Goal: Information Seeking & Learning: Compare options

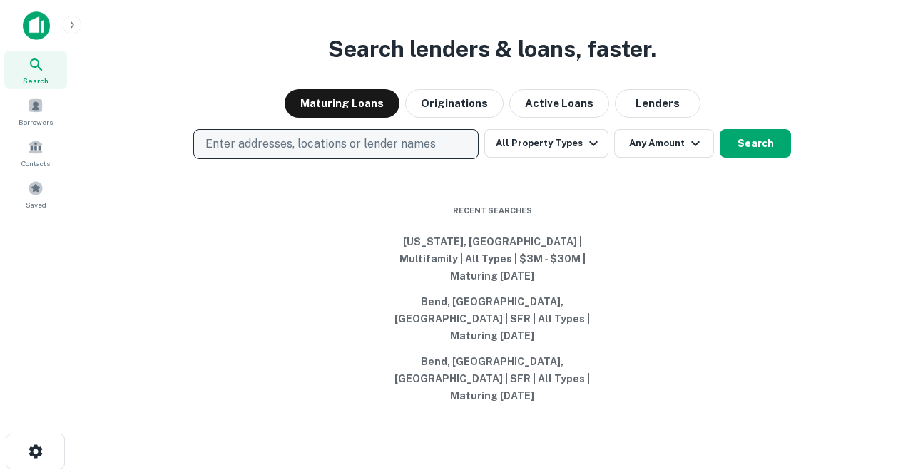
click at [403, 153] on p "Enter addresses, locations or lender names" at bounding box center [320, 144] width 230 height 17
type input "****"
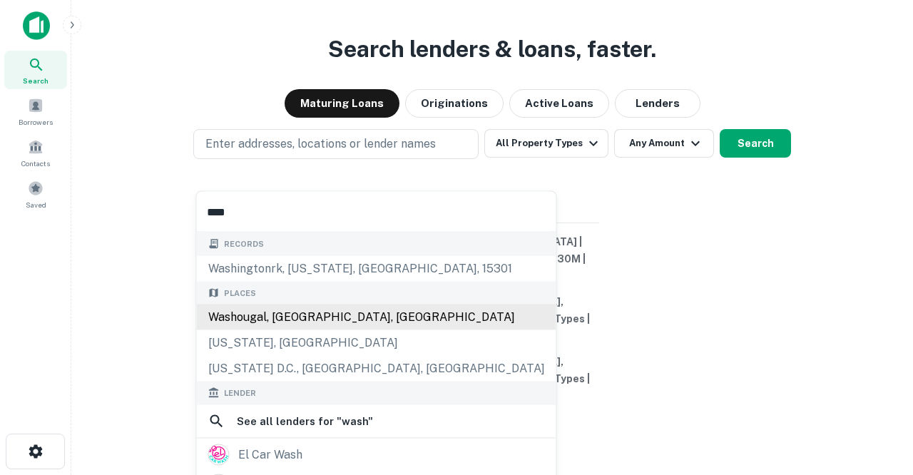
click at [330, 318] on div "Washougal, [GEOGRAPHIC_DATA], [GEOGRAPHIC_DATA]" at bounding box center [377, 318] width 360 height 26
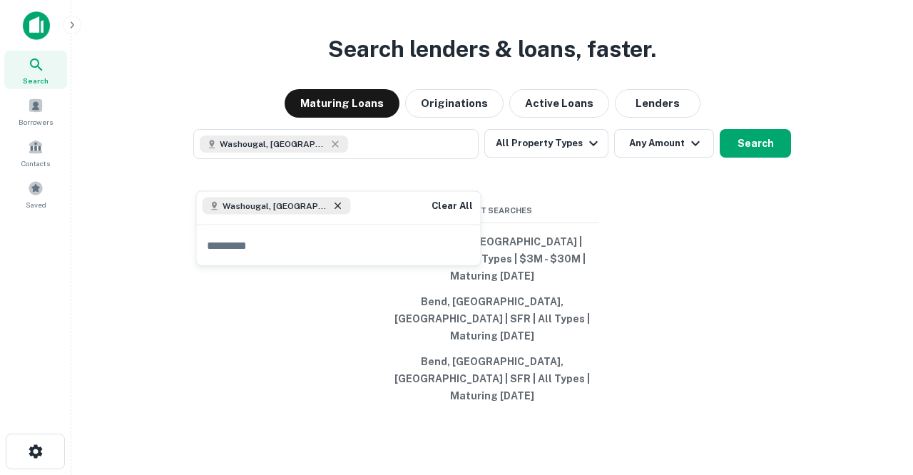
click at [332, 208] on icon at bounding box center [337, 205] width 11 height 11
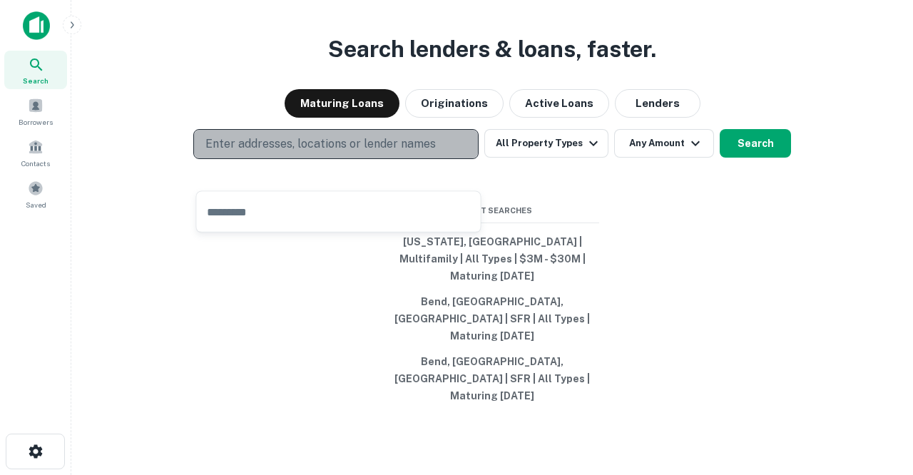
click at [332, 153] on p "Enter addresses, locations or lender names" at bounding box center [320, 144] width 230 height 17
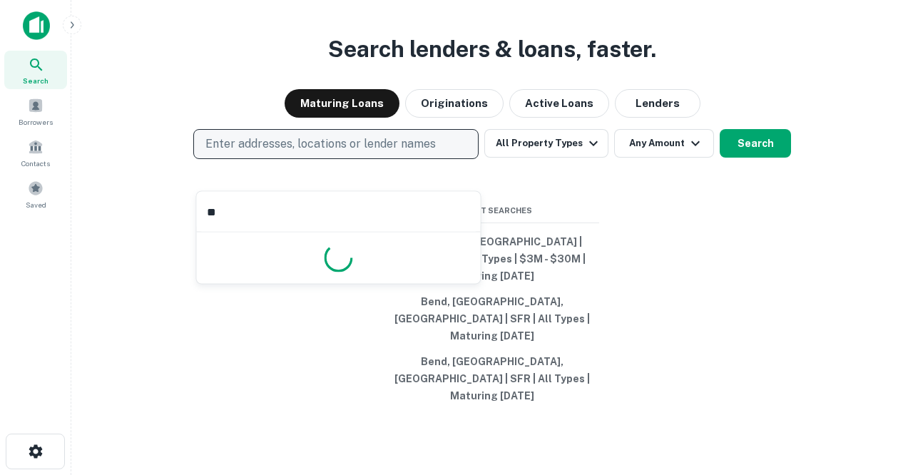
type input "***"
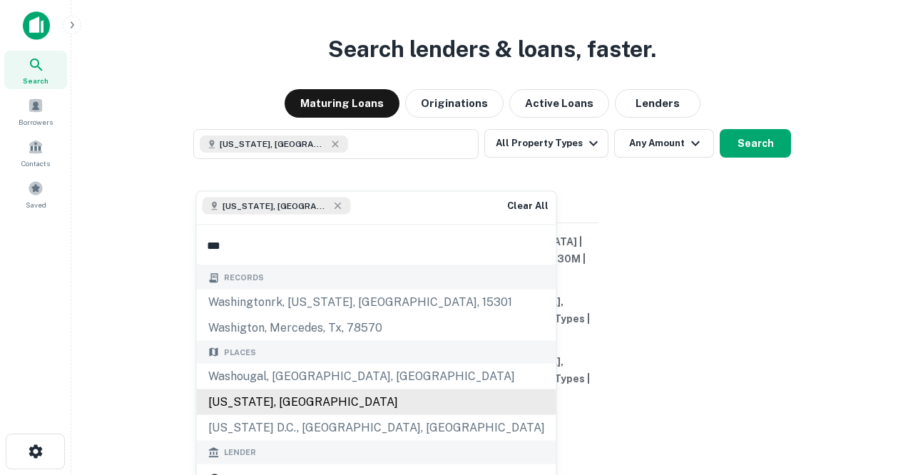
click at [256, 374] on div "Places [GEOGRAPHIC_DATA], [GEOGRAPHIC_DATA], [GEOGRAPHIC_DATA] [US_STATE], [GEO…" at bounding box center [377, 390] width 360 height 101
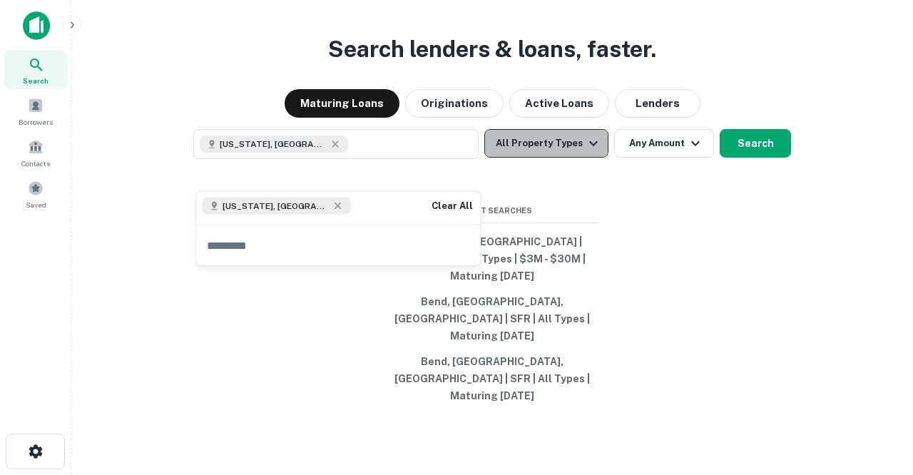
click at [556, 158] on button "All Property Types" at bounding box center [546, 143] width 124 height 29
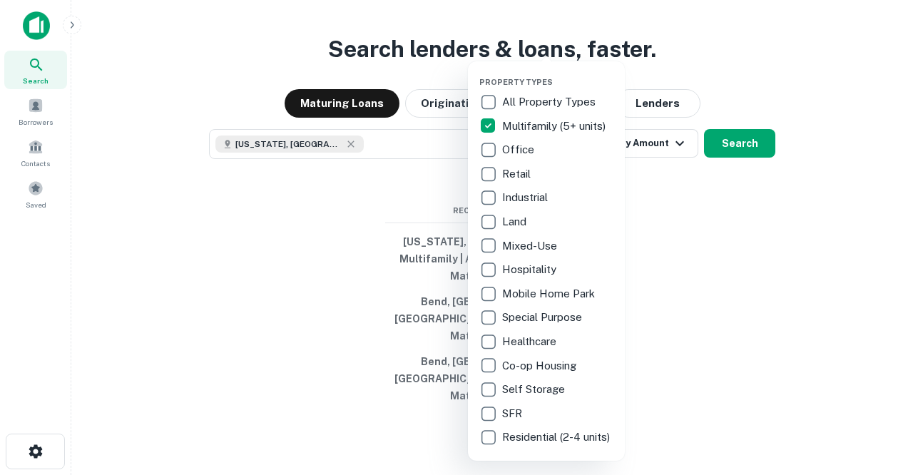
click at [665, 178] on div at bounding box center [456, 237] width 913 height 475
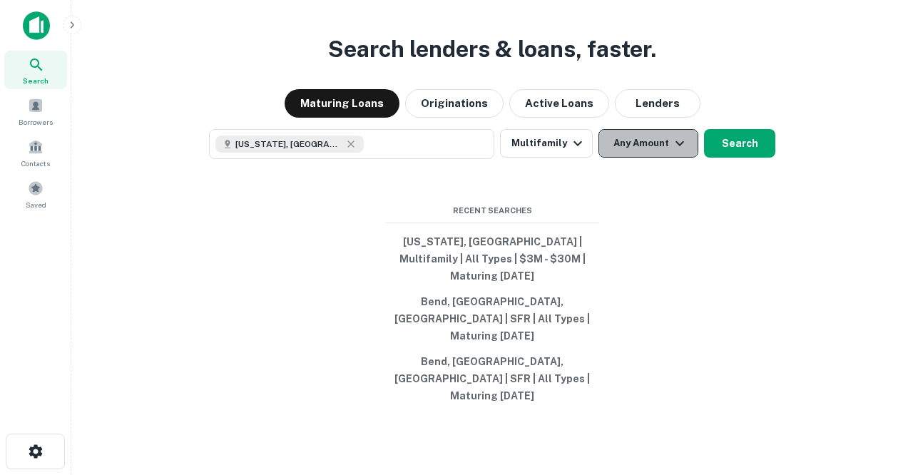
click at [666, 158] on button "Any Amount" at bounding box center [648, 143] width 100 height 29
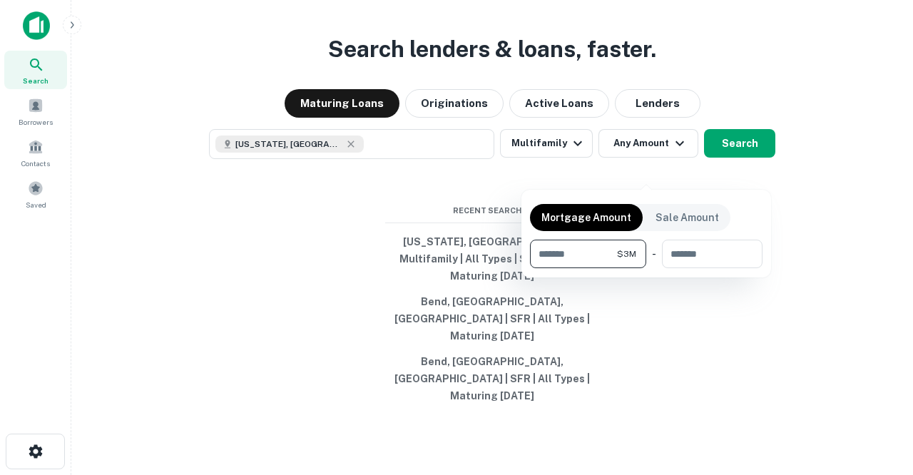
type input "*******"
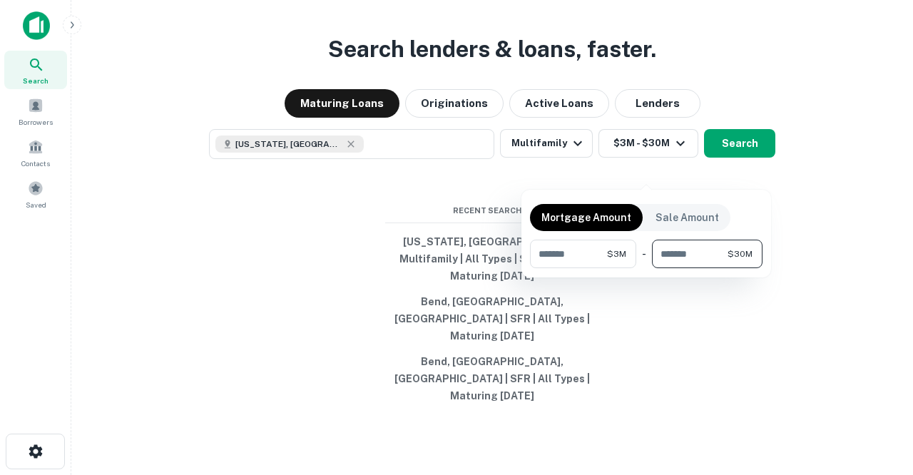
type input "********"
click at [741, 164] on div at bounding box center [456, 237] width 913 height 475
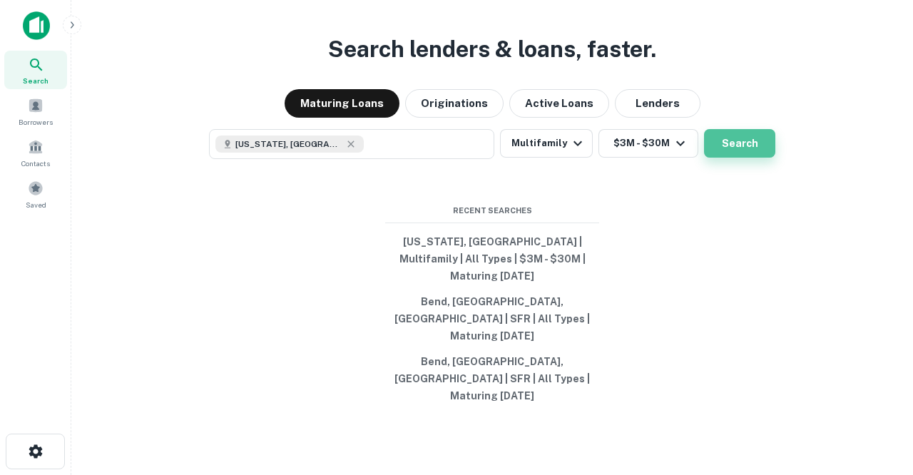
click at [741, 158] on button "Search" at bounding box center [739, 143] width 71 height 29
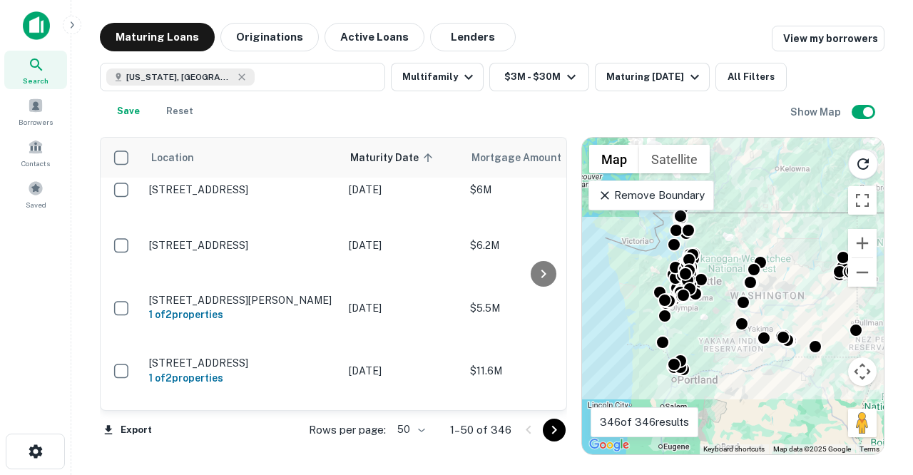
scroll to position [2359, 0]
click at [324, 421] on p "[STREET_ADDRESS]" at bounding box center [241, 427] width 185 height 13
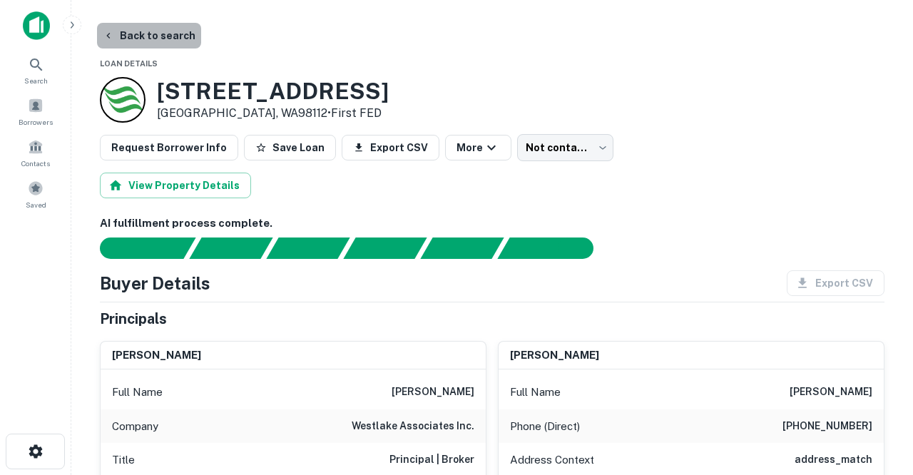
click at [152, 38] on button "Back to search" at bounding box center [149, 36] width 104 height 26
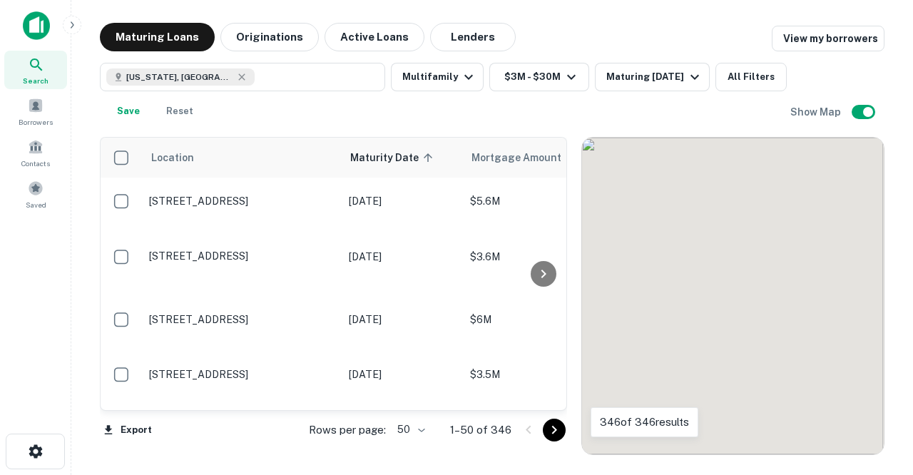
scroll to position [2359, 0]
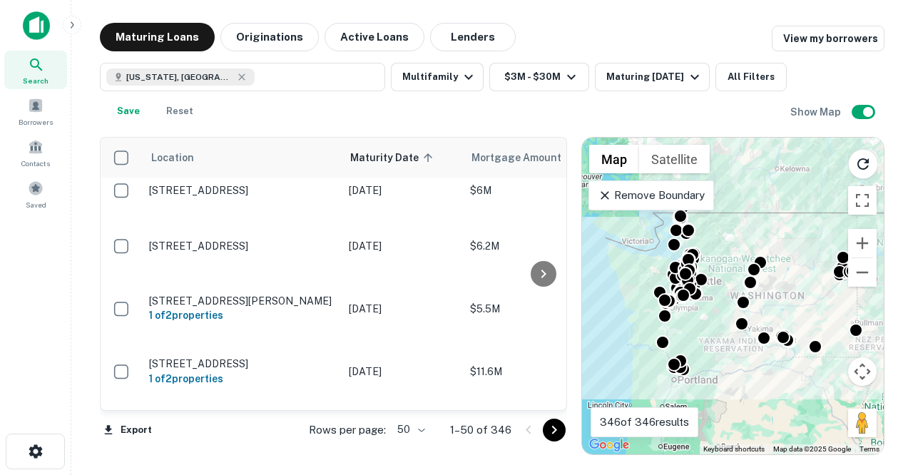
click at [548, 427] on icon "Go to next page" at bounding box center [554, 430] width 17 height 17
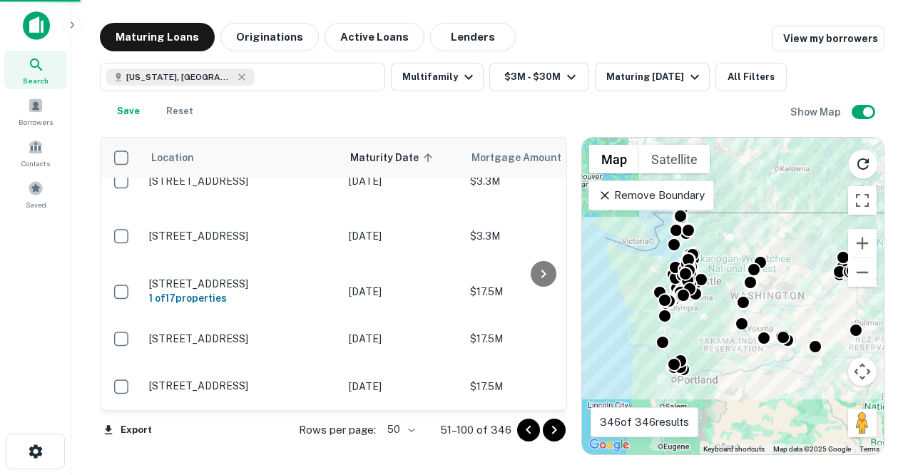
scroll to position [2308, 0]
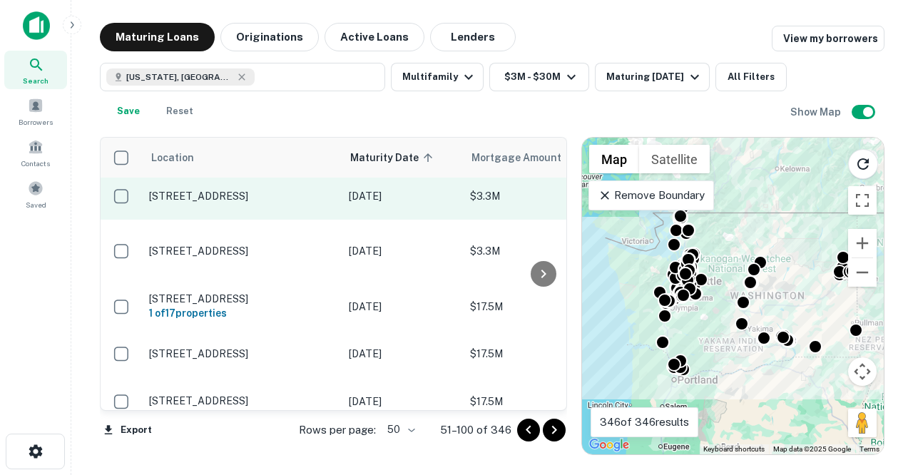
click at [235, 190] on p "[STREET_ADDRESS]" at bounding box center [241, 196] width 185 height 13
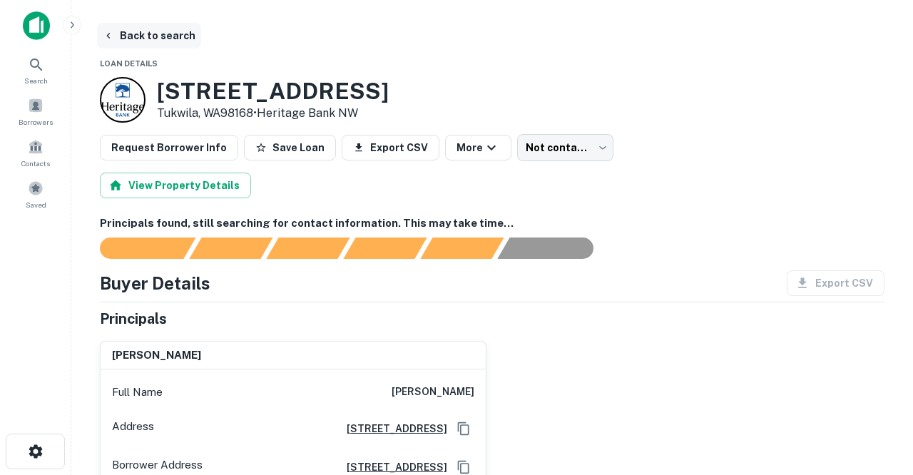
click at [159, 39] on button "Back to search" at bounding box center [149, 36] width 104 height 26
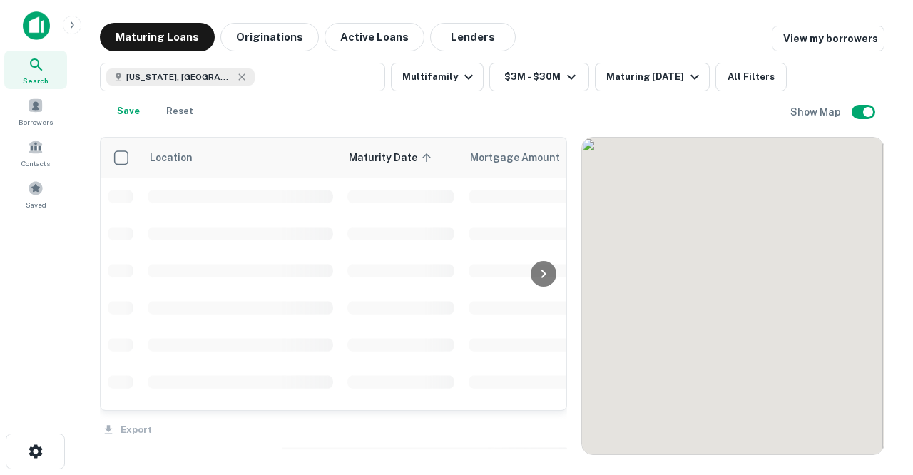
scroll to position [2308, 0]
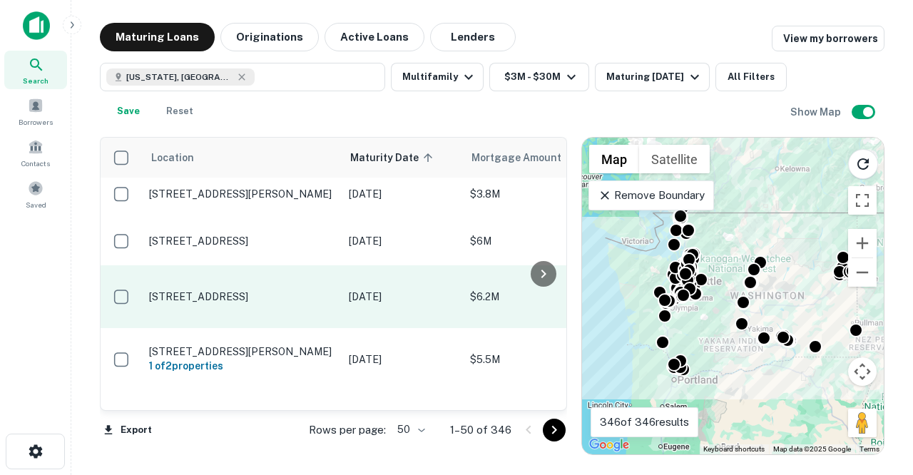
click at [248, 290] on p "[STREET_ADDRESS]" at bounding box center [241, 296] width 185 height 13
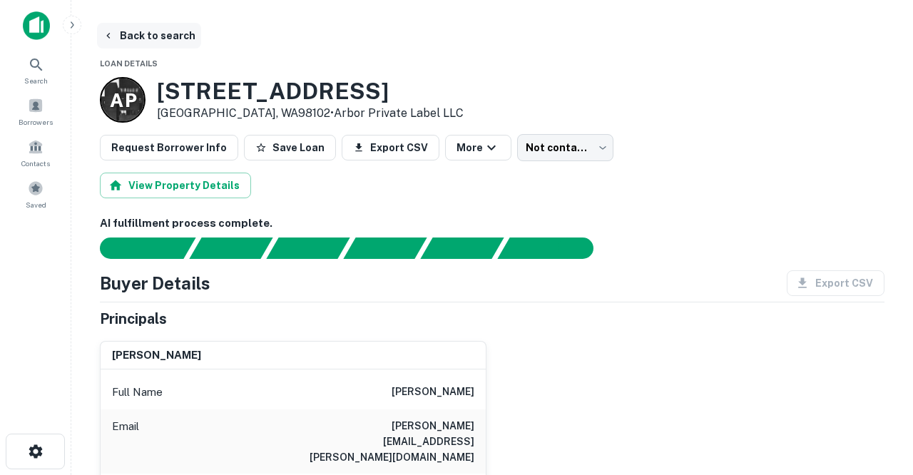
click at [154, 41] on button "Back to search" at bounding box center [149, 36] width 104 height 26
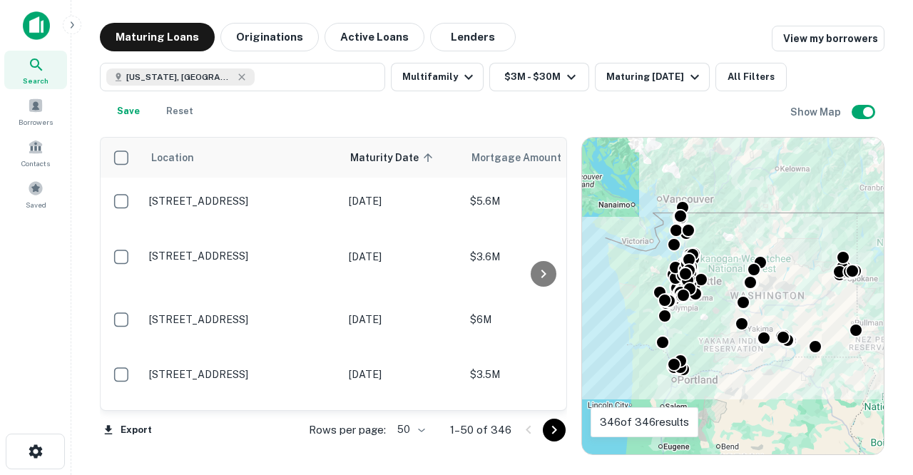
scroll to position [2308, 0]
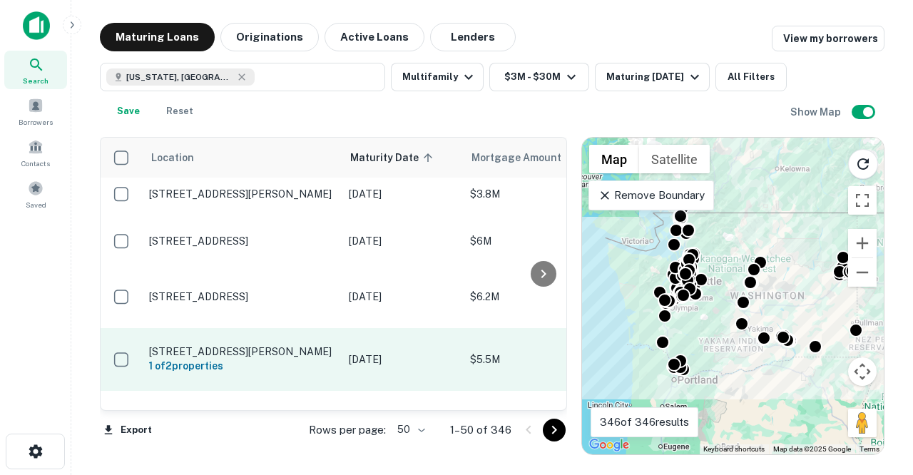
click at [226, 345] on p "[STREET_ADDRESS][PERSON_NAME]" at bounding box center [241, 351] width 185 height 13
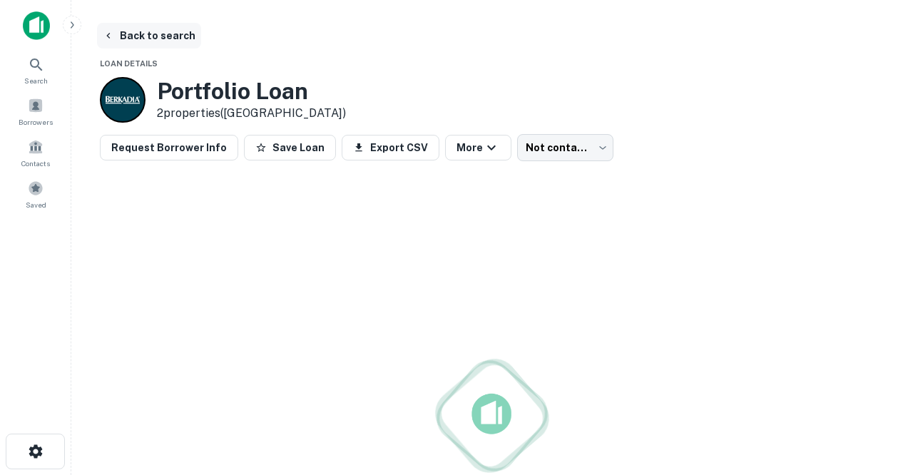
click at [138, 39] on button "Back to search" at bounding box center [149, 36] width 104 height 26
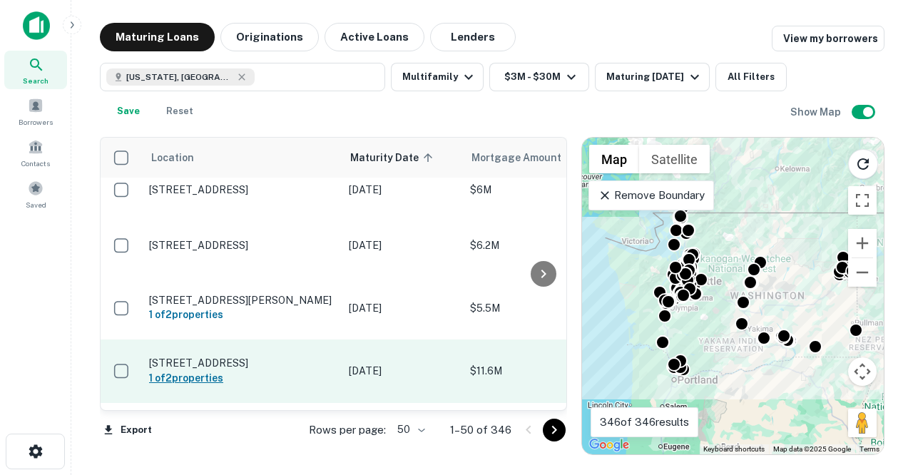
scroll to position [2359, 0]
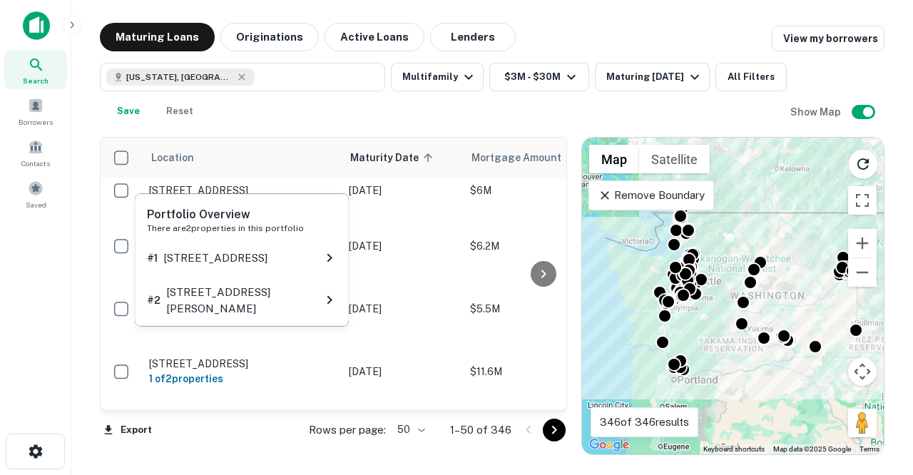
click at [183, 329] on div "Portfolio Overview There are 2 properties in this portfolio # 1 10108 E APPLEWA…" at bounding box center [241, 264] width 217 height 144
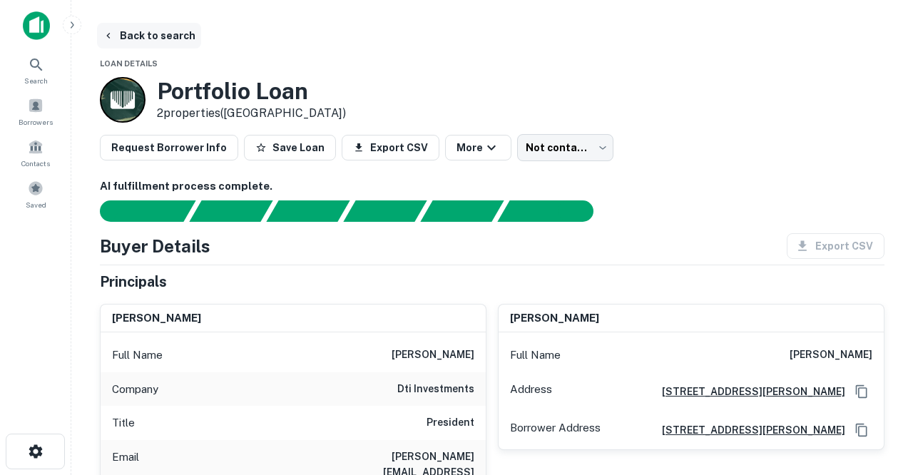
click at [173, 42] on button "Back to search" at bounding box center [149, 36] width 104 height 26
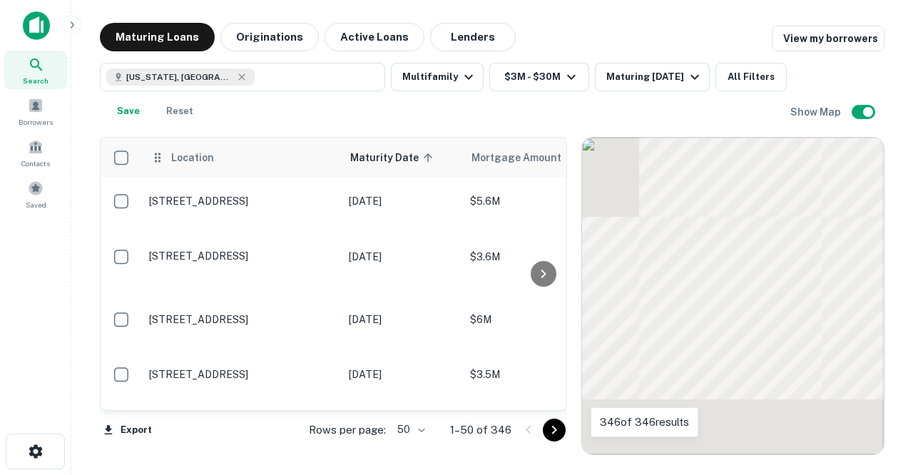
scroll to position [2359, 0]
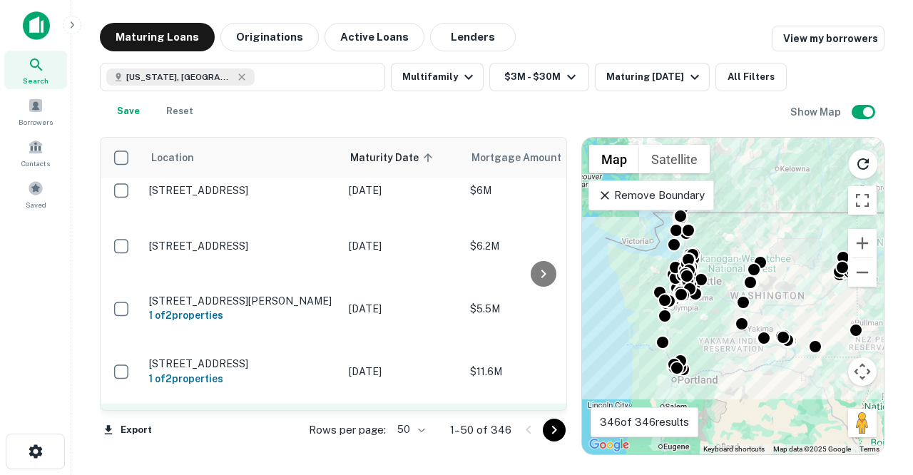
click at [244, 421] on p "[STREET_ADDRESS]" at bounding box center [241, 427] width 185 height 13
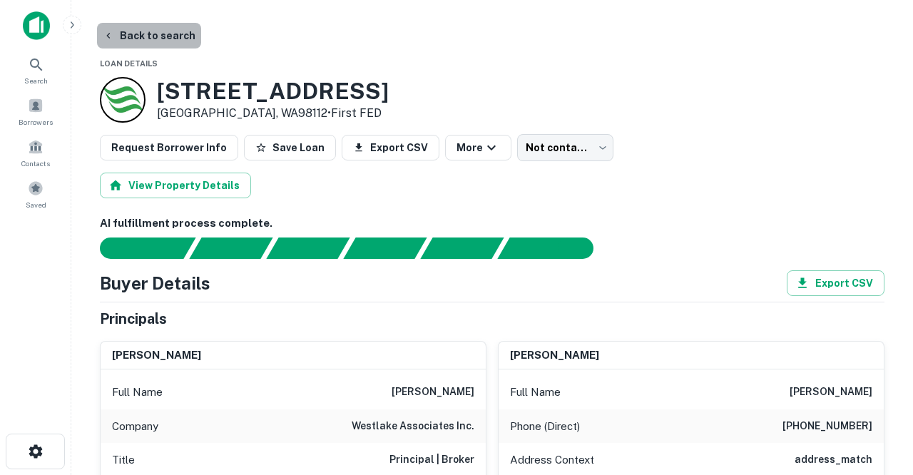
click at [165, 39] on button "Back to search" at bounding box center [149, 36] width 104 height 26
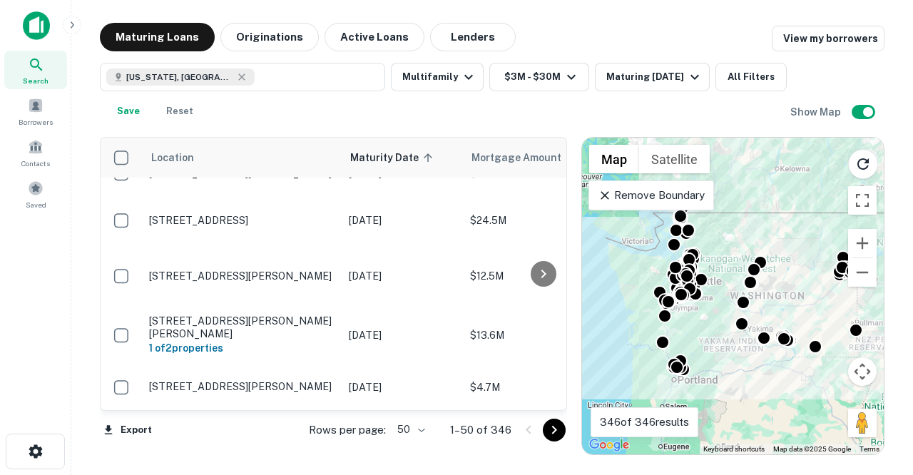
scroll to position [735, 0]
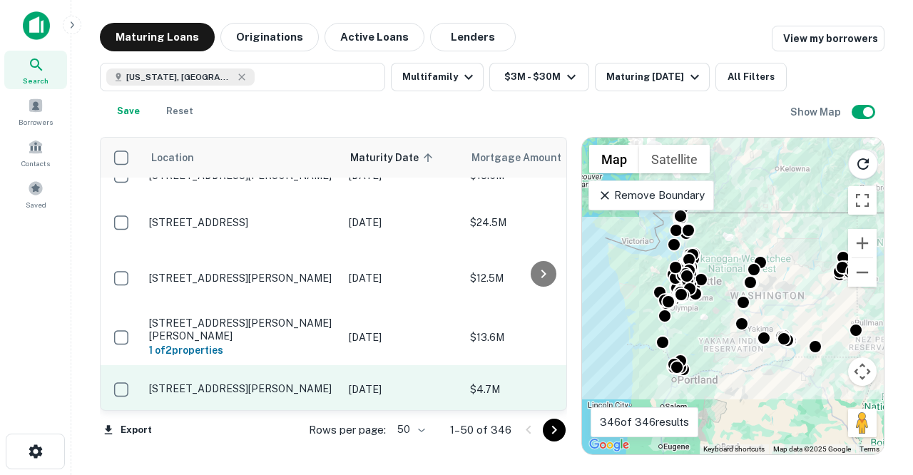
click at [267, 382] on p "[STREET_ADDRESS][PERSON_NAME]" at bounding box center [241, 388] width 185 height 13
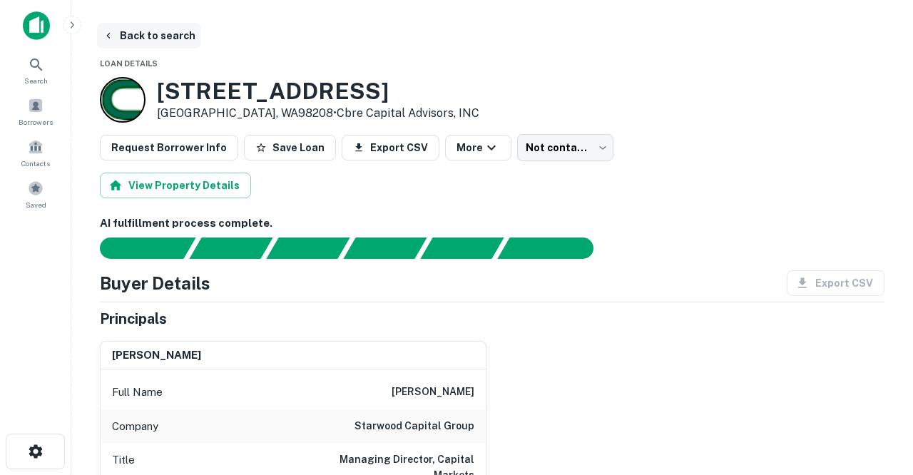
click at [165, 37] on button "Back to search" at bounding box center [149, 36] width 104 height 26
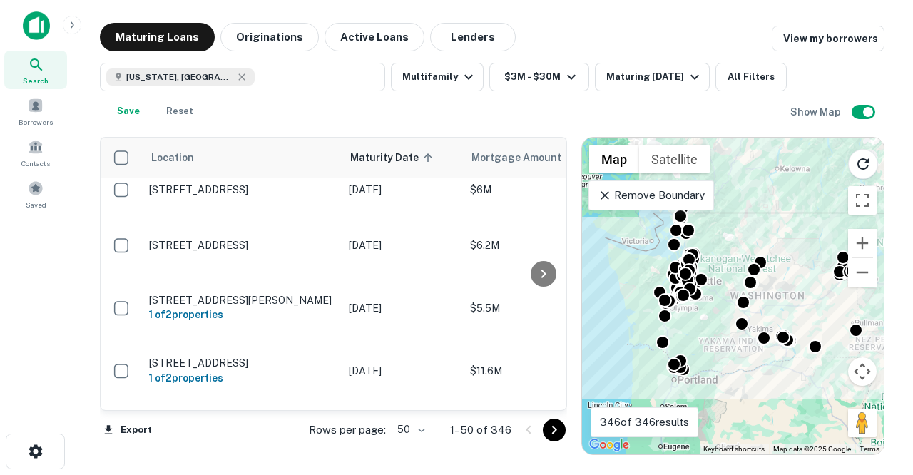
scroll to position [2359, 0]
click at [557, 427] on icon "Go to next page" at bounding box center [554, 430] width 17 height 17
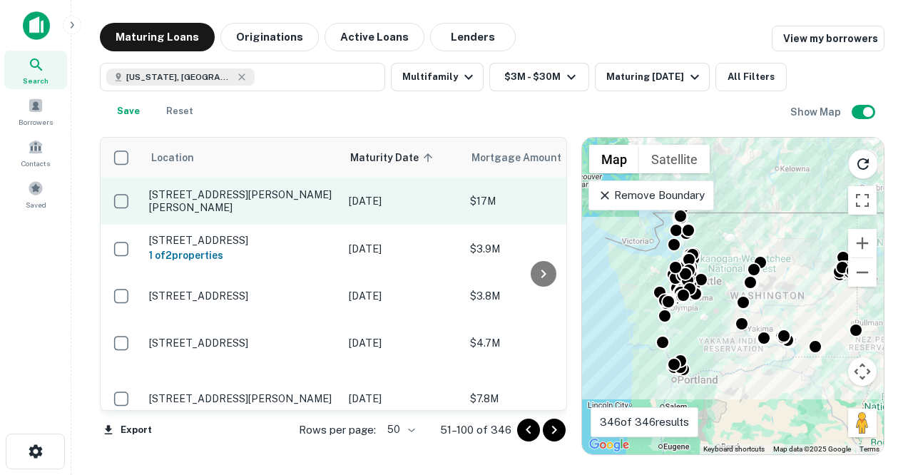
scroll to position [0, 0]
click at [238, 200] on p "[STREET_ADDRESS][PERSON_NAME][PERSON_NAME]" at bounding box center [241, 201] width 185 height 26
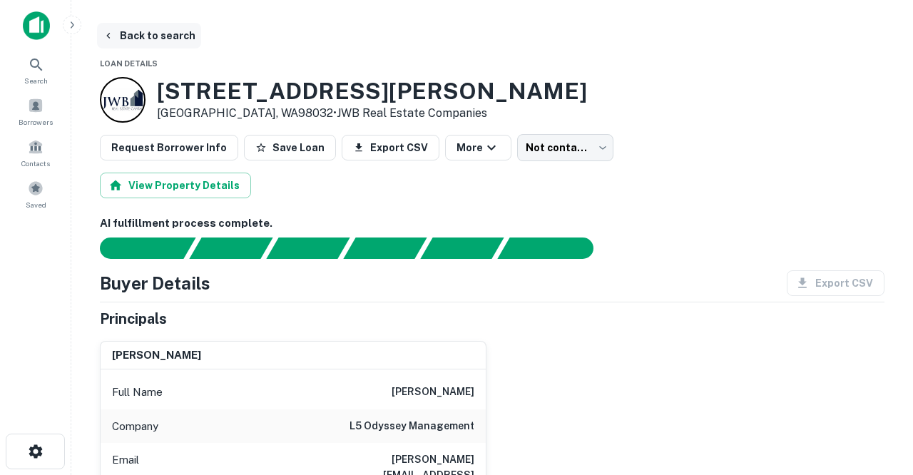
click at [173, 36] on button "Back to search" at bounding box center [149, 36] width 104 height 26
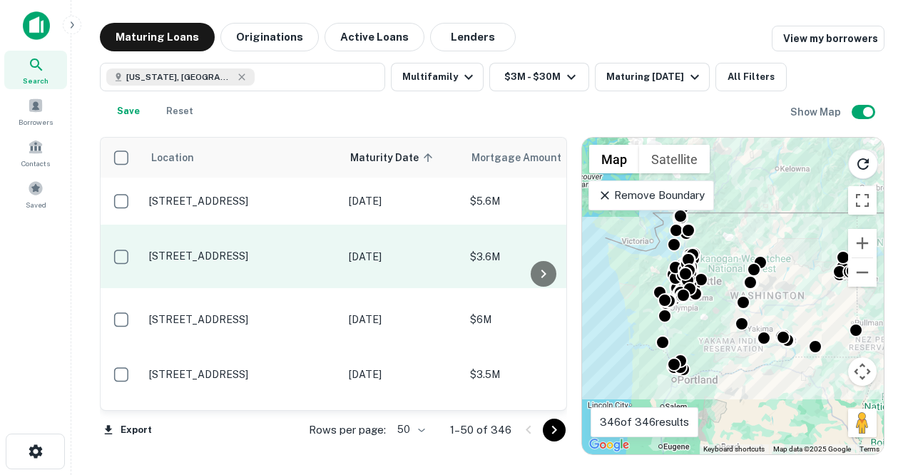
click at [242, 260] on p "[STREET_ADDRESS]" at bounding box center [241, 256] width 185 height 13
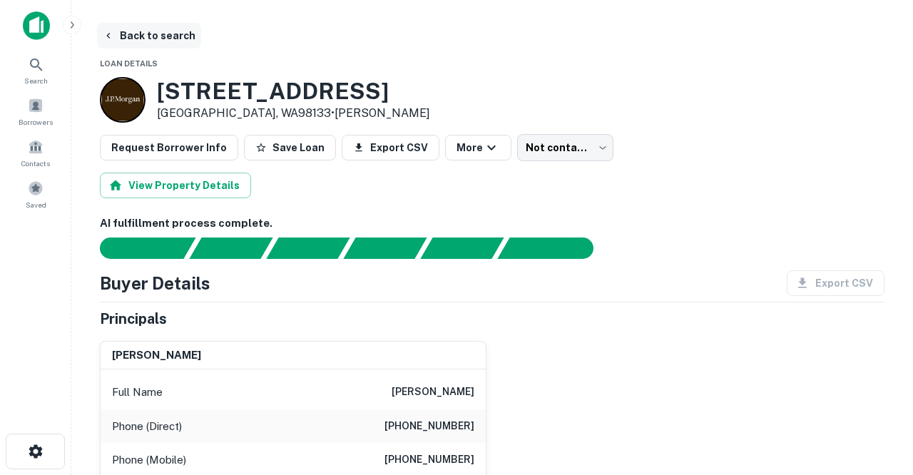
click at [157, 33] on button "Back to search" at bounding box center [149, 36] width 104 height 26
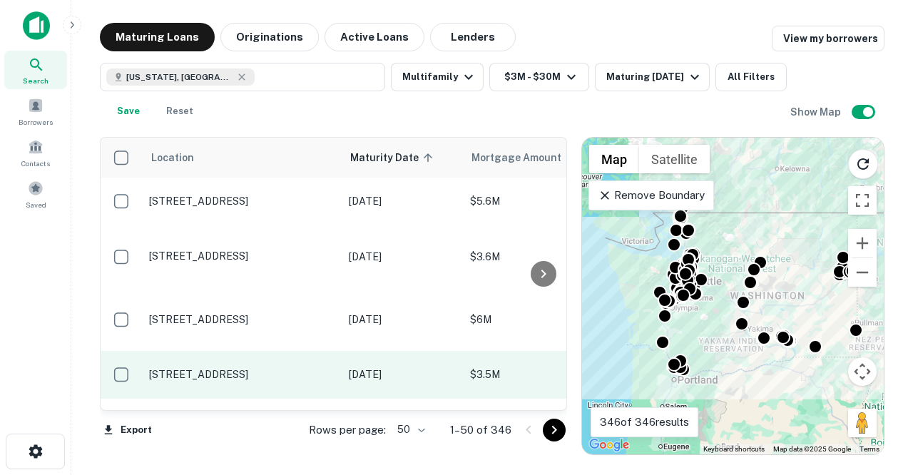
click at [248, 380] on p "[STREET_ADDRESS]" at bounding box center [241, 374] width 185 height 13
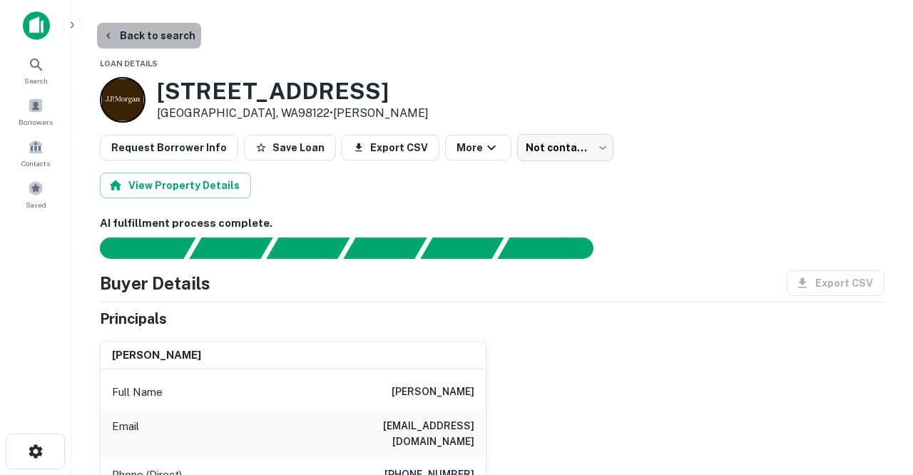
click at [160, 38] on button "Back to search" at bounding box center [149, 36] width 104 height 26
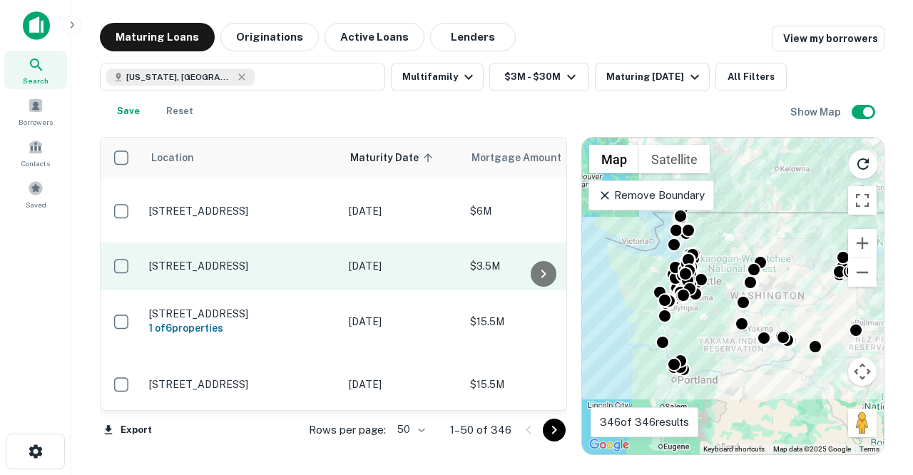
scroll to position [111, 0]
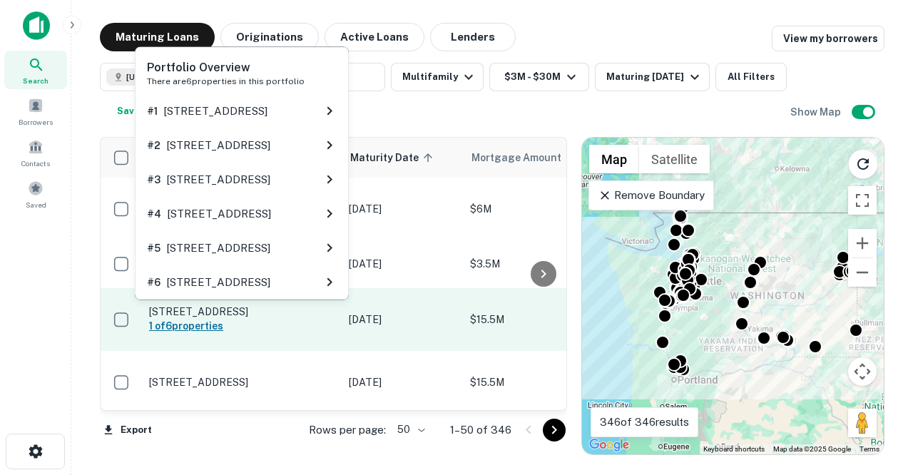
click at [250, 318] on h6 "1 of 6 properties" at bounding box center [241, 326] width 185 height 16
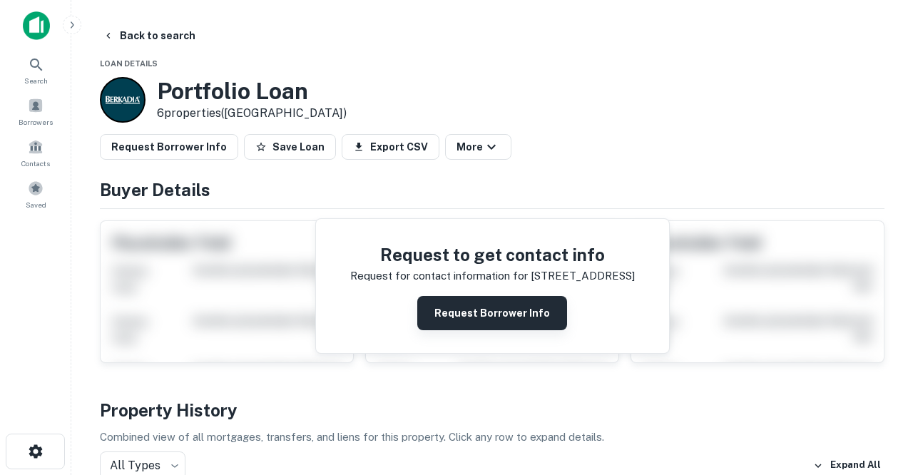
click at [474, 309] on button "Request Borrower Info" at bounding box center [492, 313] width 150 height 34
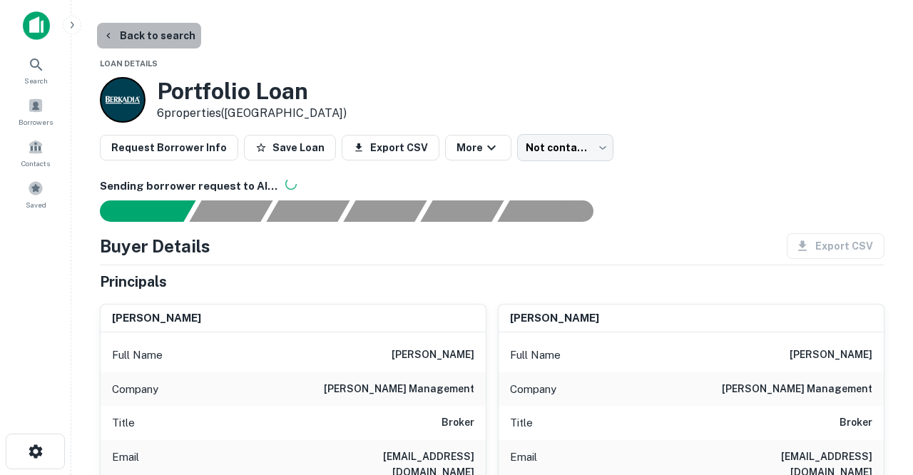
click at [180, 36] on button "Back to search" at bounding box center [149, 36] width 104 height 26
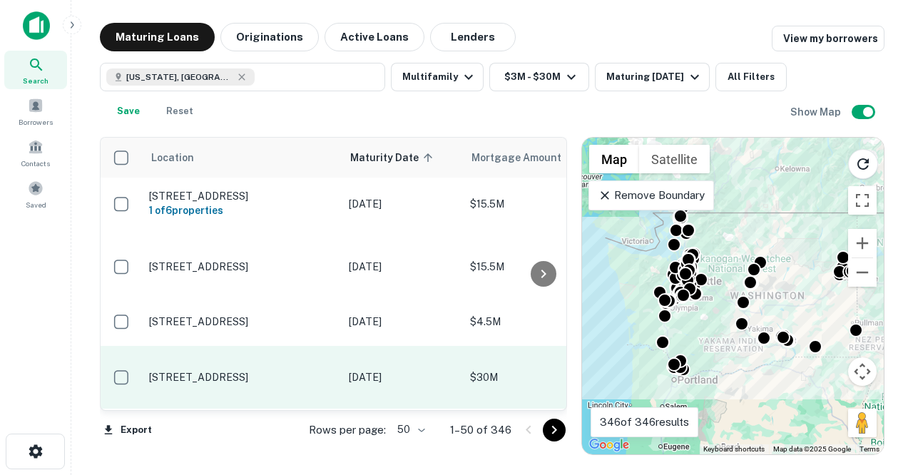
scroll to position [227, 0]
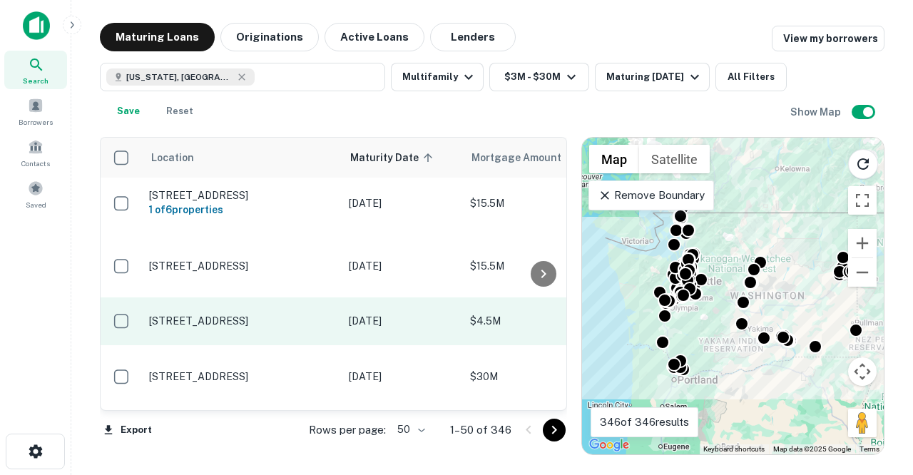
click at [288, 300] on td "[STREET_ADDRESS]" at bounding box center [242, 320] width 200 height 47
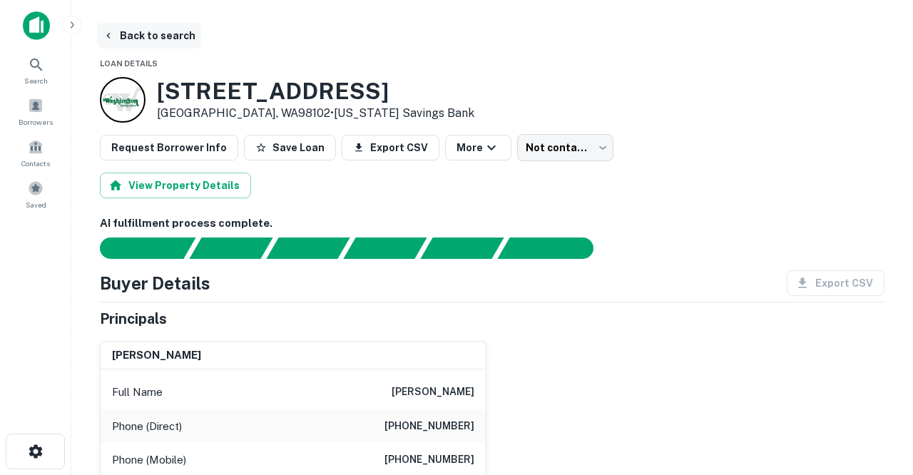
click at [171, 36] on button "Back to search" at bounding box center [149, 36] width 104 height 26
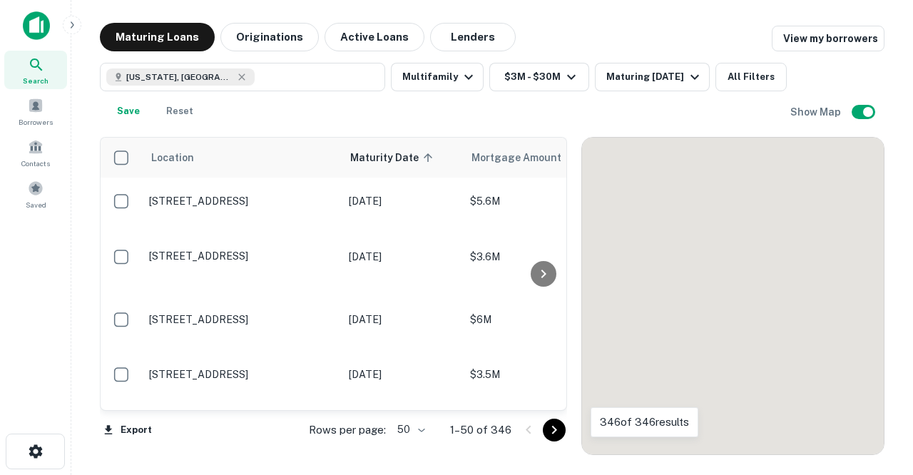
scroll to position [227, 0]
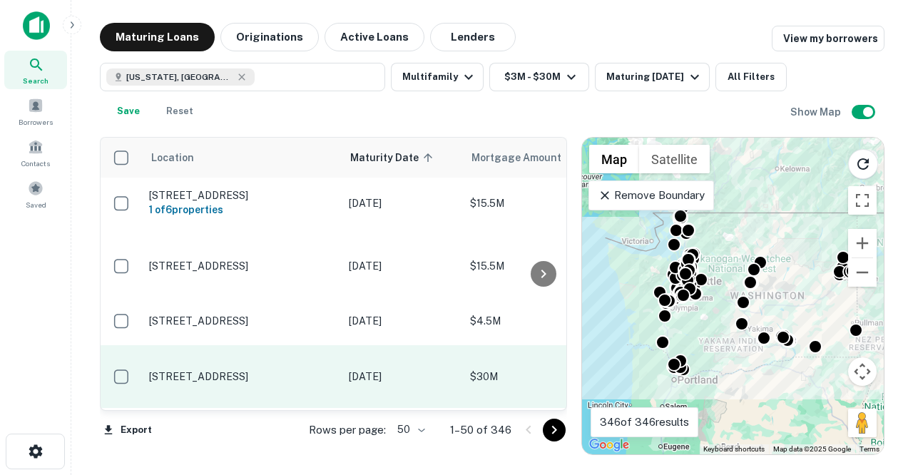
click at [237, 370] on p "[STREET_ADDRESS]" at bounding box center [241, 376] width 185 height 13
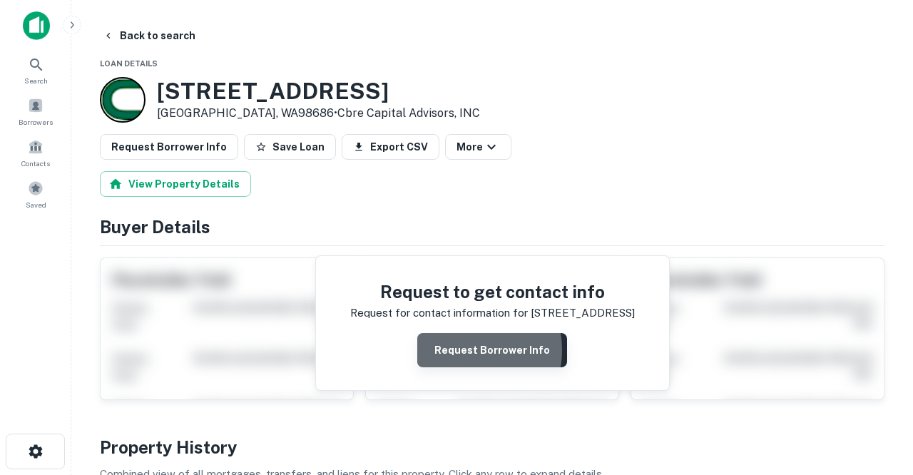
click at [470, 350] on button "Request Borrower Info" at bounding box center [492, 350] width 150 height 34
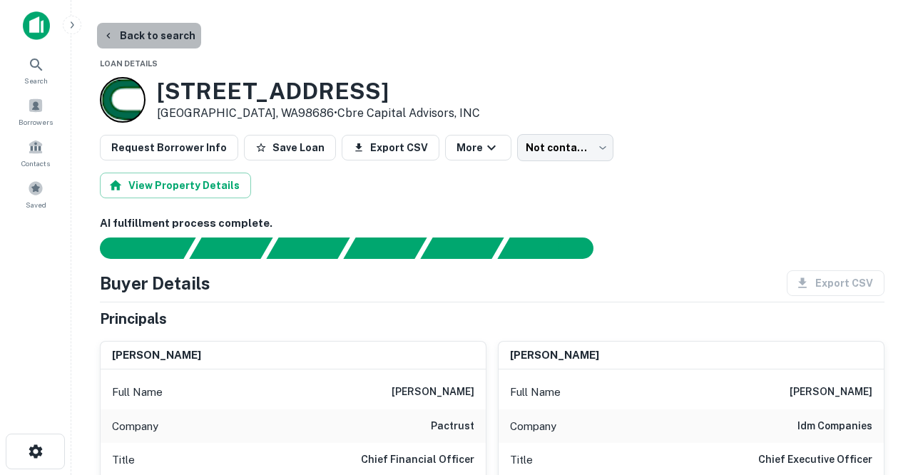
click at [160, 34] on button "Back to search" at bounding box center [149, 36] width 104 height 26
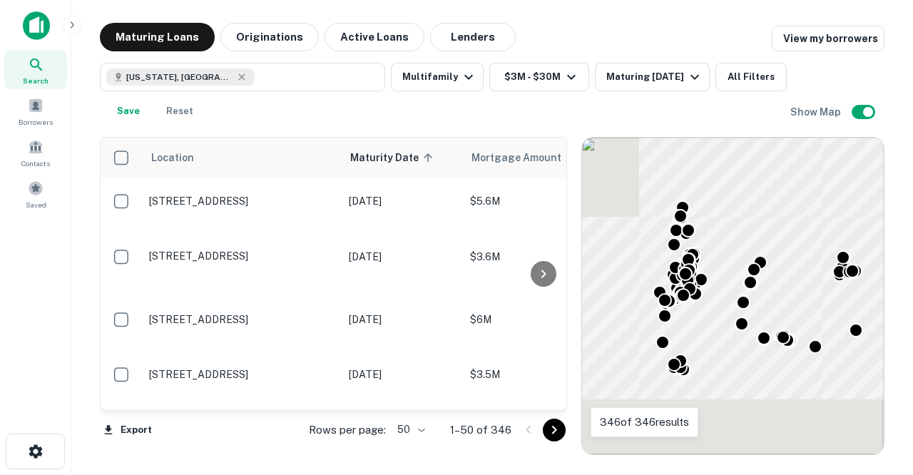
scroll to position [227, 0]
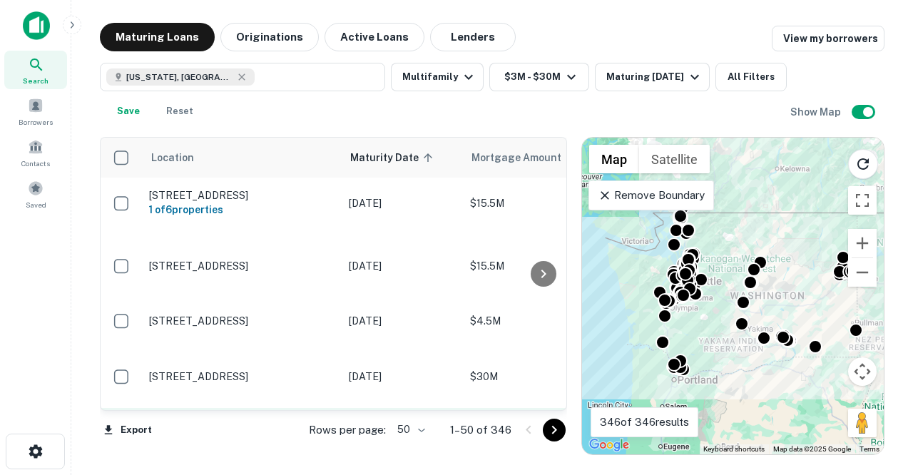
click at [268, 425] on p "[STREET_ADDRESS]" at bounding box center [241, 431] width 185 height 13
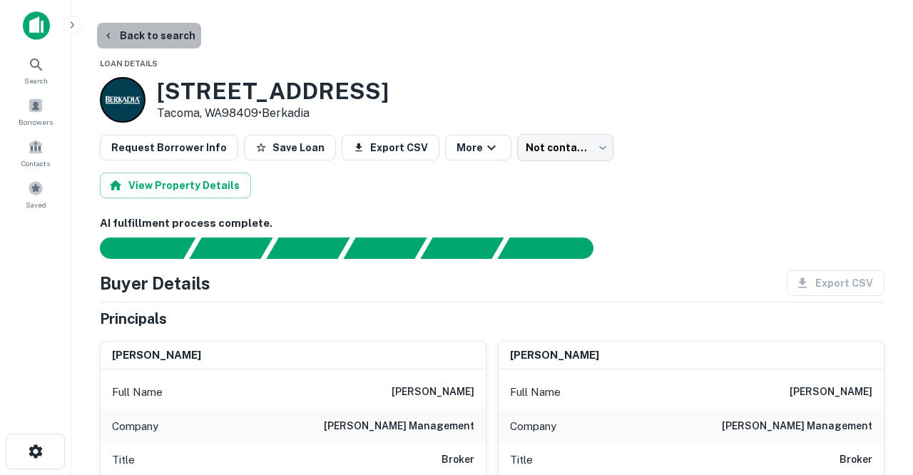
click at [166, 37] on button "Back to search" at bounding box center [149, 36] width 104 height 26
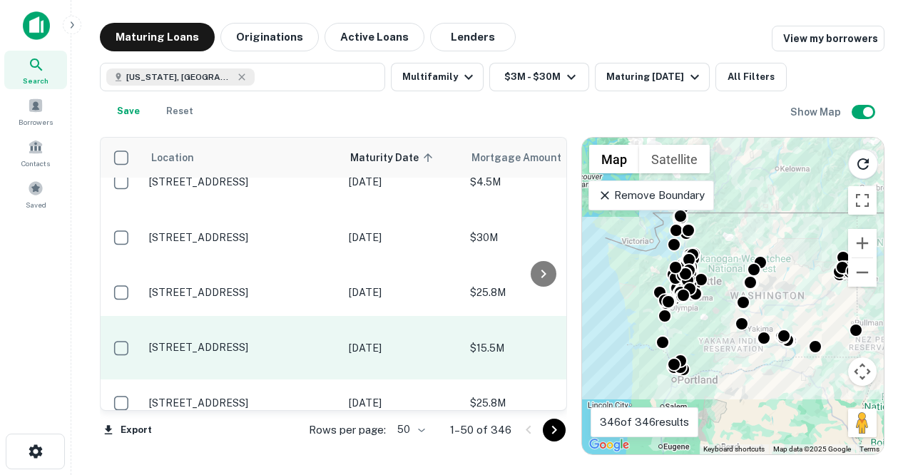
scroll to position [367, 1]
click at [244, 340] on p "[STREET_ADDRESS]" at bounding box center [240, 346] width 185 height 13
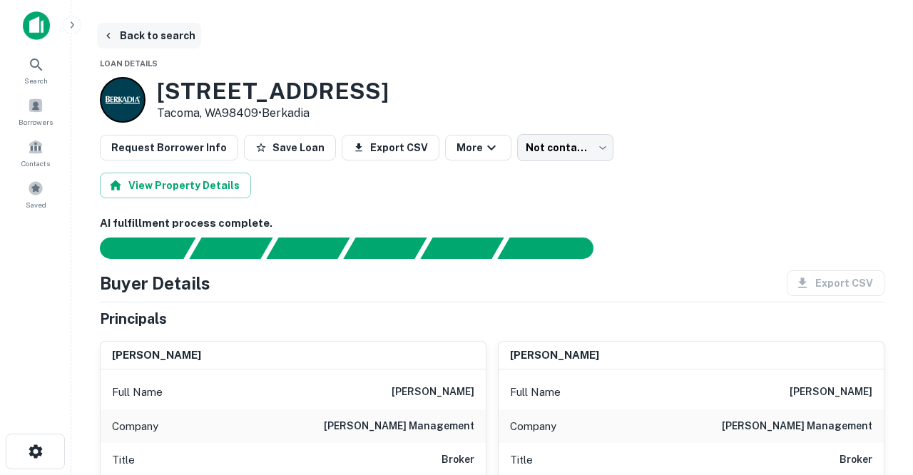
click at [162, 38] on button "Back to search" at bounding box center [149, 36] width 104 height 26
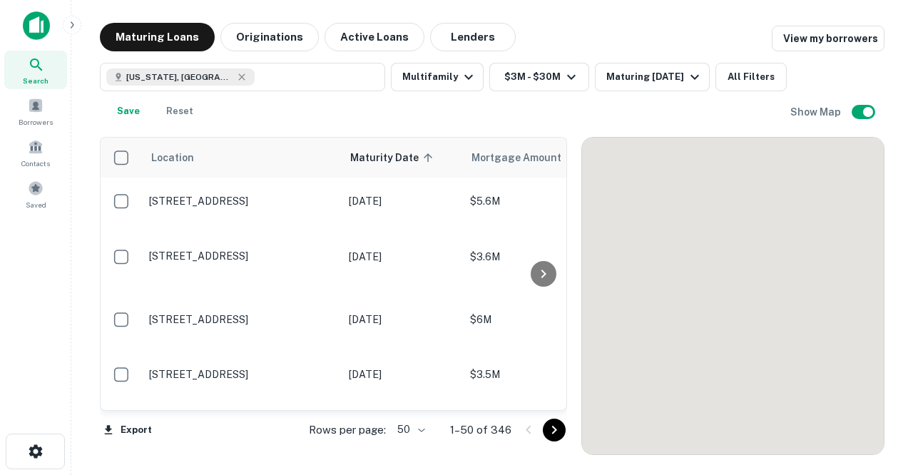
scroll to position [367, 0]
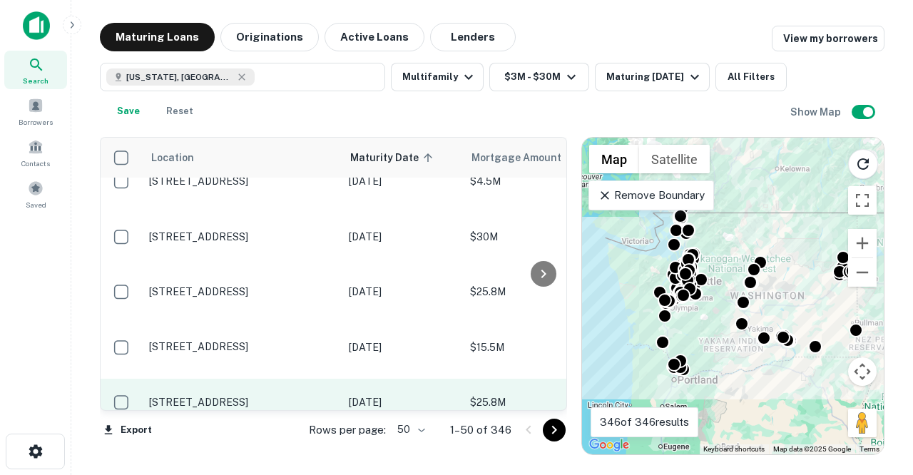
click at [255, 396] on p "[STREET_ADDRESS]" at bounding box center [241, 402] width 185 height 13
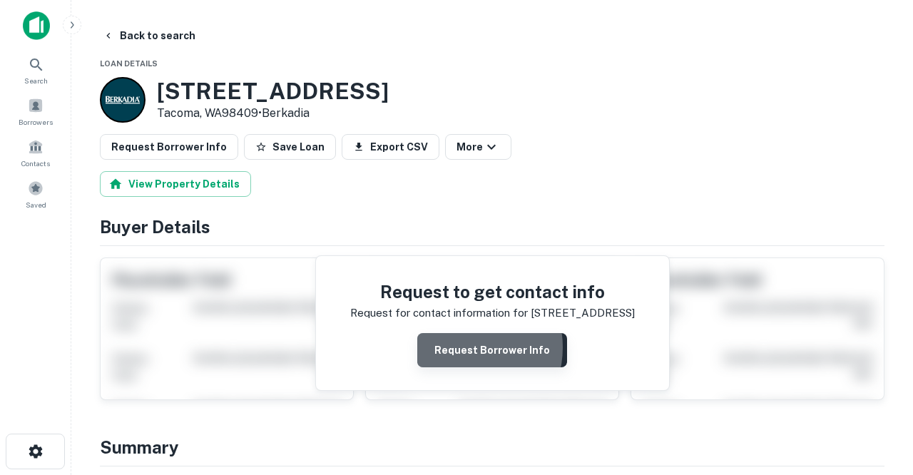
click at [463, 347] on button "Request Borrower Info" at bounding box center [492, 350] width 150 height 34
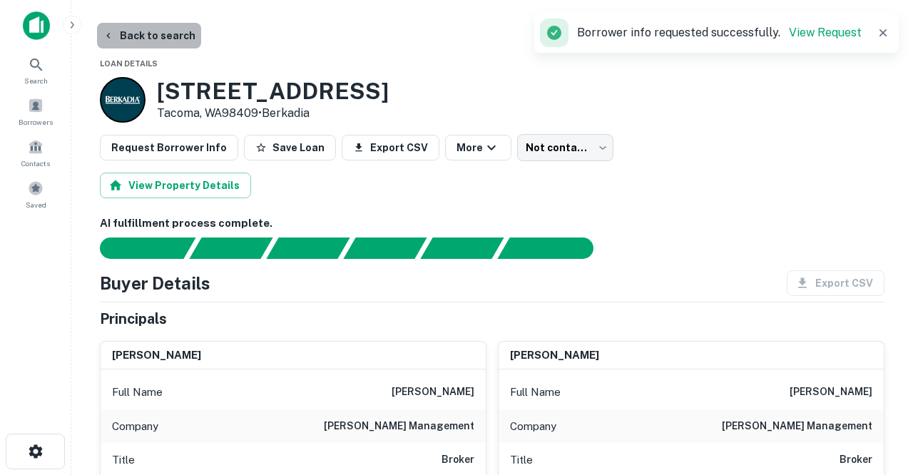
click at [170, 40] on button "Back to search" at bounding box center [149, 36] width 104 height 26
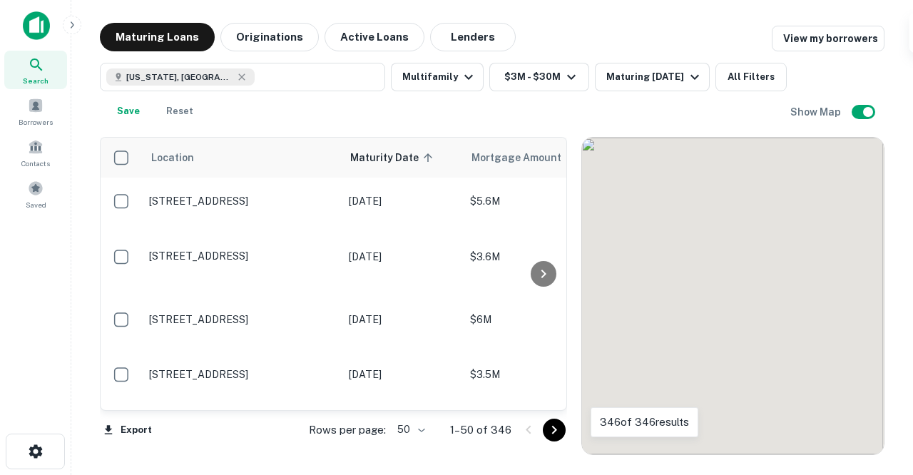
scroll to position [367, 0]
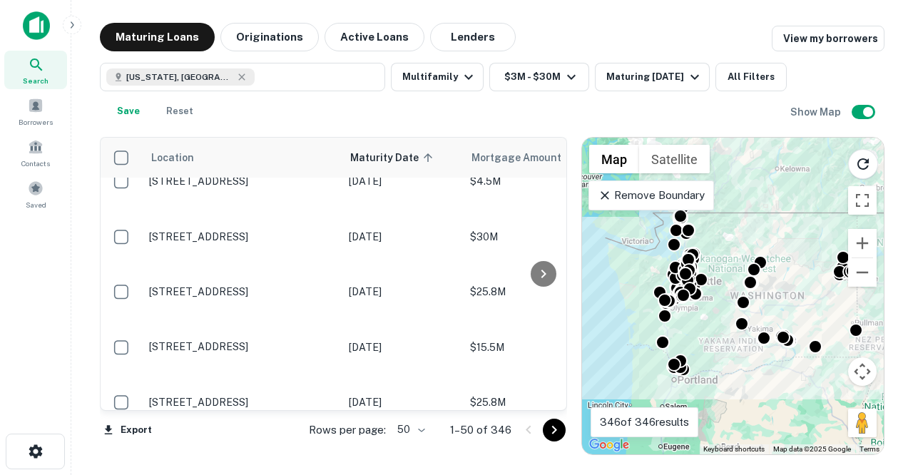
click at [292, 437] on p "[STREET_ADDRESS][PERSON_NAME][PERSON_NAME]" at bounding box center [241, 450] width 185 height 26
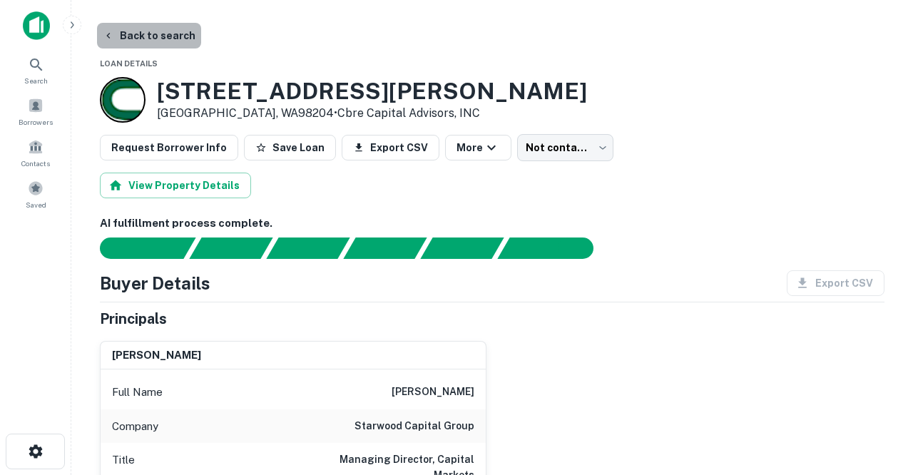
click at [156, 35] on button "Back to search" at bounding box center [149, 36] width 104 height 26
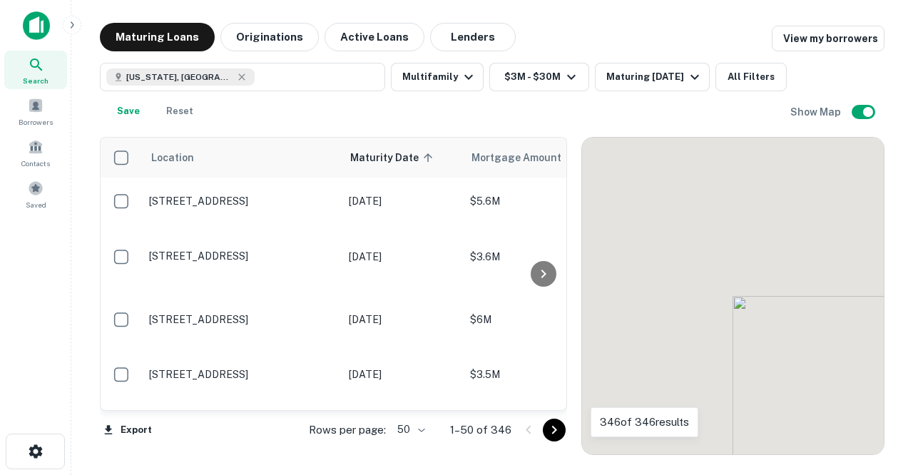
scroll to position [367, 0]
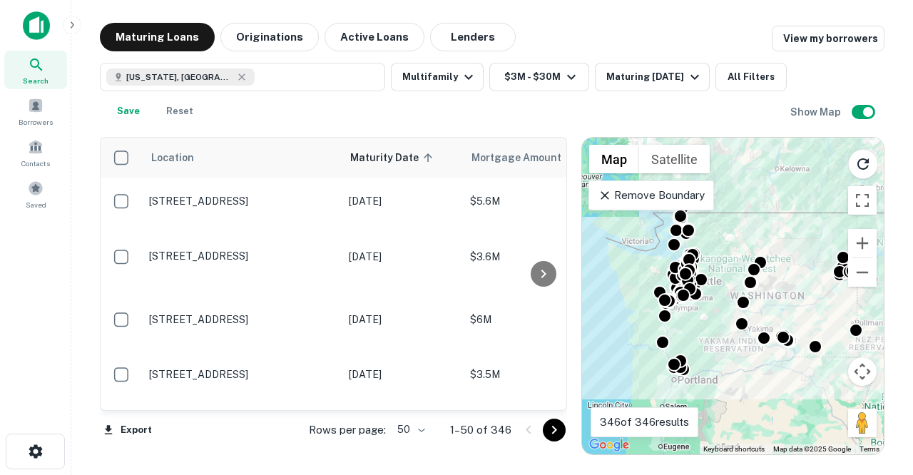
scroll to position [1375, 0]
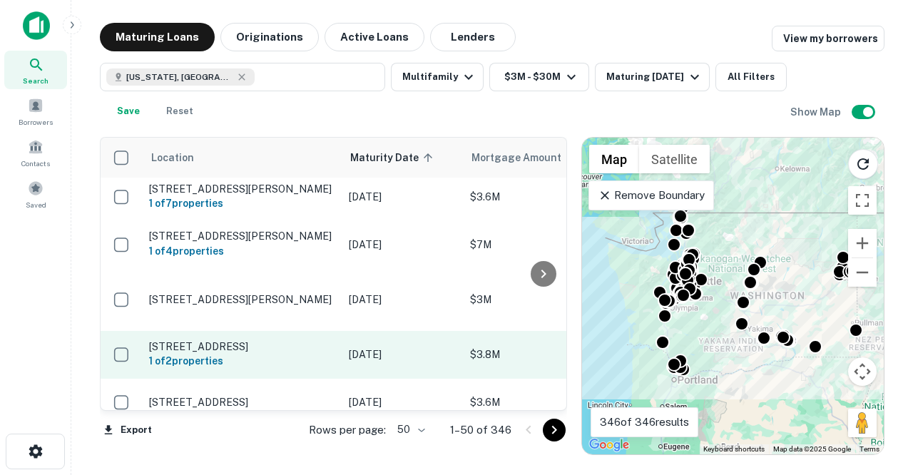
click at [254, 340] on p "[STREET_ADDRESS]" at bounding box center [241, 346] width 185 height 13
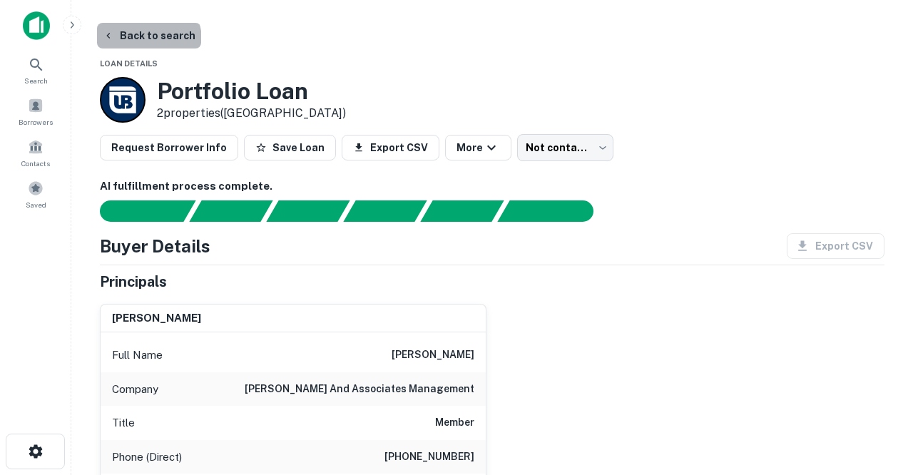
click at [148, 40] on button "Back to search" at bounding box center [149, 36] width 104 height 26
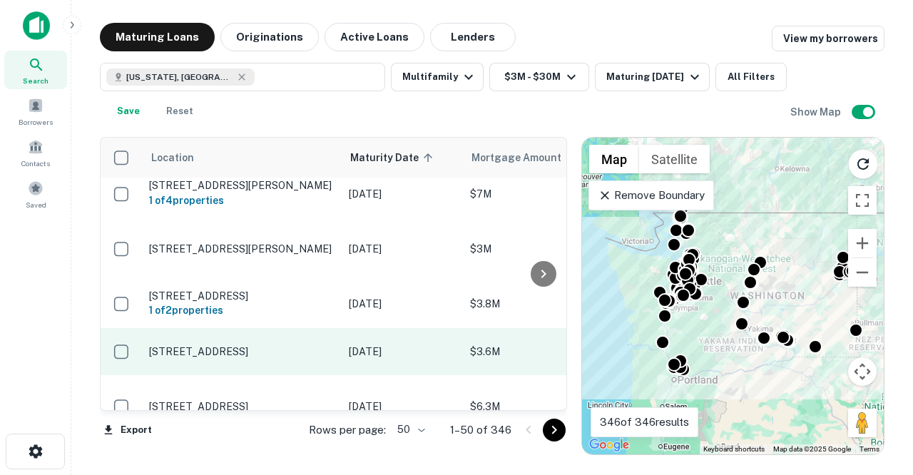
scroll to position [1431, 0]
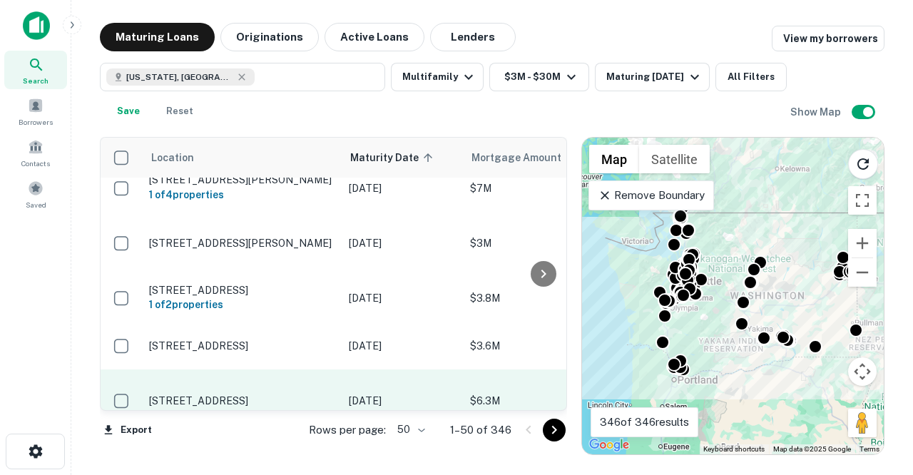
click at [228, 394] on p "[STREET_ADDRESS]" at bounding box center [241, 400] width 185 height 13
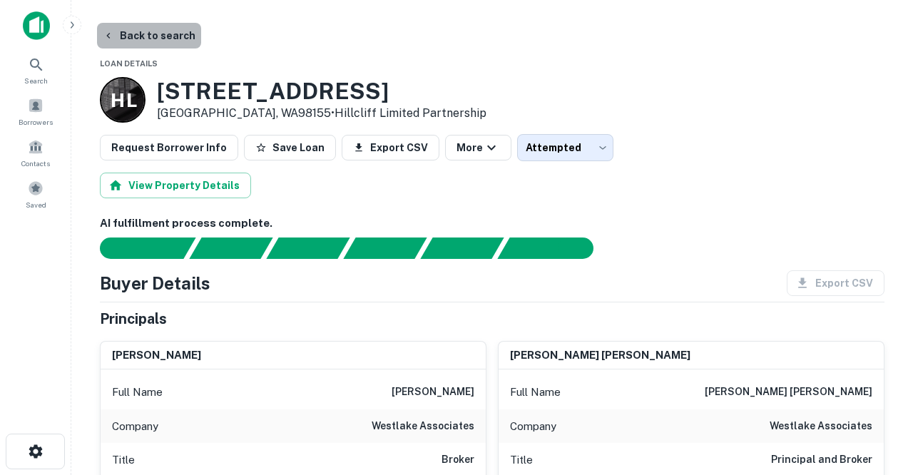
click at [161, 39] on button "Back to search" at bounding box center [149, 36] width 104 height 26
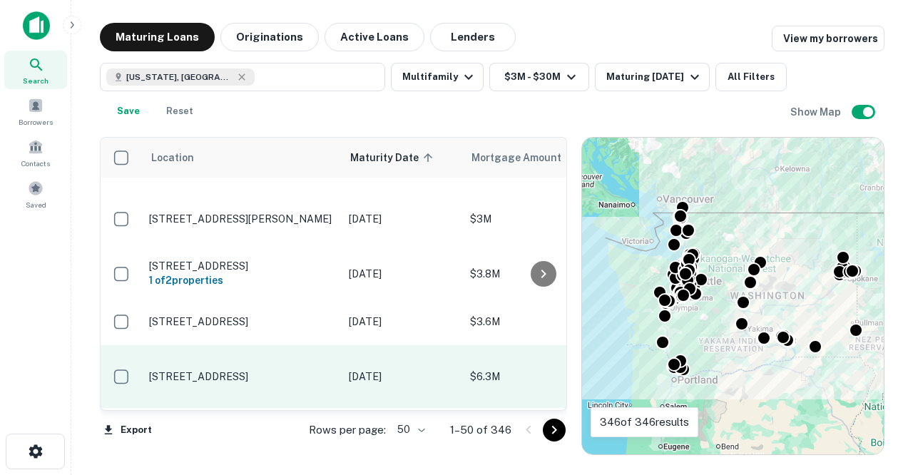
scroll to position [1492, 0]
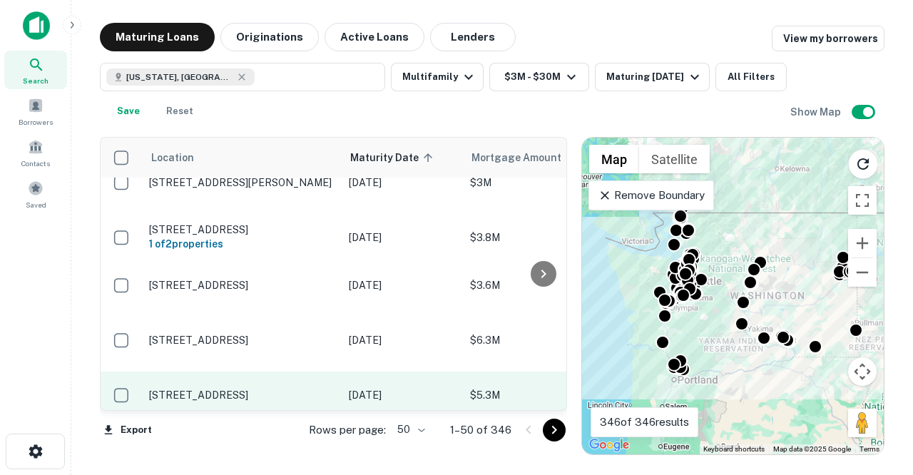
click at [253, 389] on p "[STREET_ADDRESS]" at bounding box center [241, 395] width 185 height 13
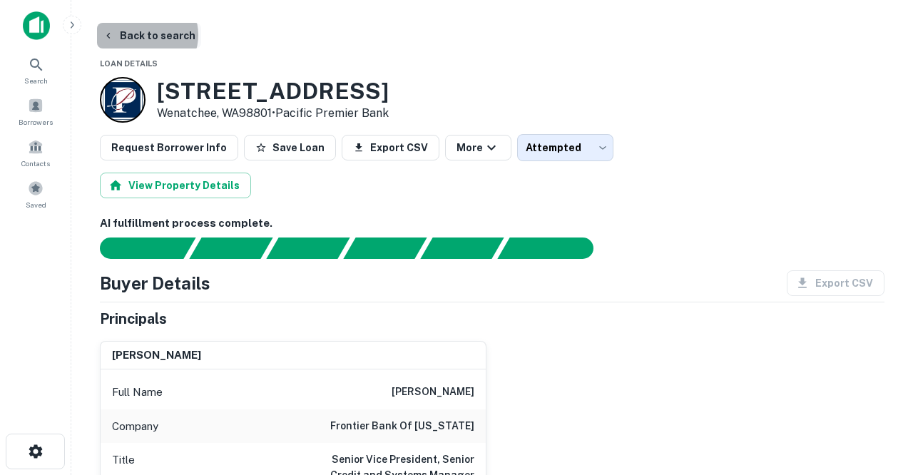
click at [146, 35] on button "Back to search" at bounding box center [149, 36] width 104 height 26
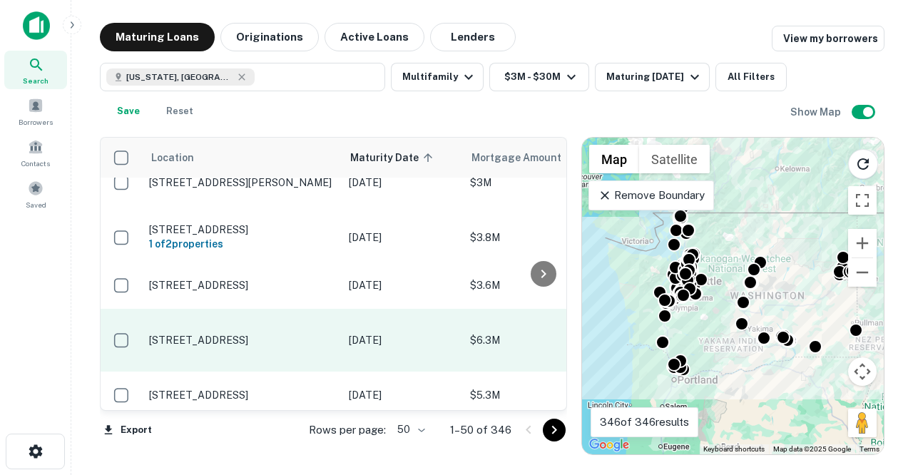
scroll to position [1553, 0]
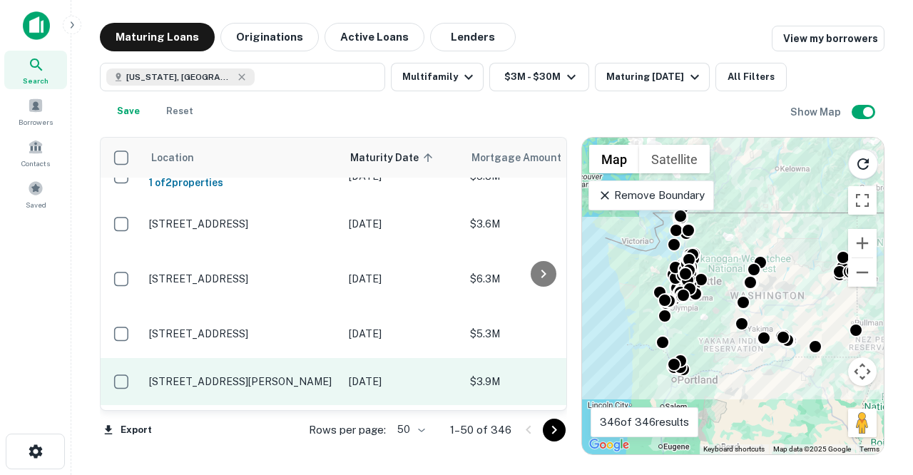
click at [246, 358] on td "[STREET_ADDRESS][PERSON_NAME]" at bounding box center [242, 381] width 200 height 47
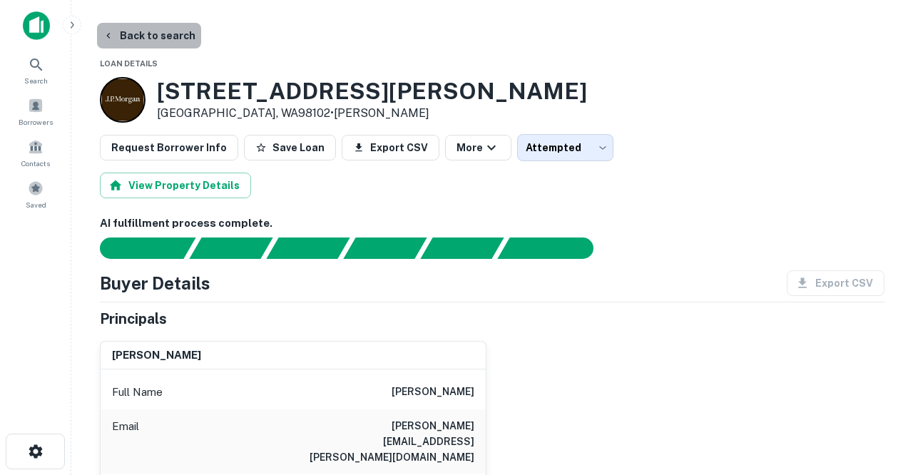
click at [169, 37] on button "Back to search" at bounding box center [149, 36] width 104 height 26
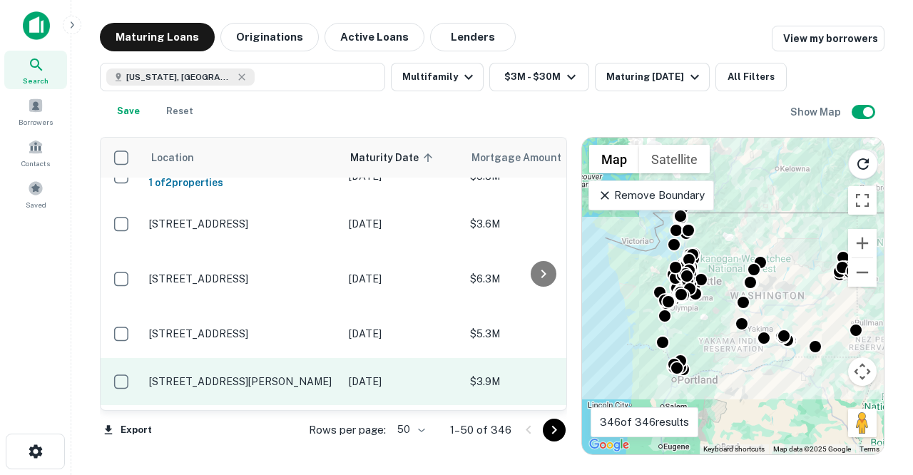
scroll to position [1640, 0]
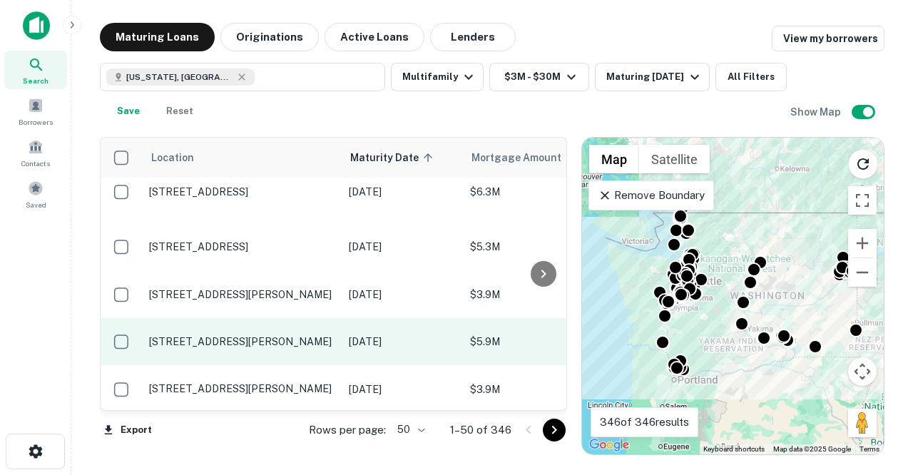
click at [237, 335] on p "[STREET_ADDRESS][PERSON_NAME]" at bounding box center [241, 341] width 185 height 13
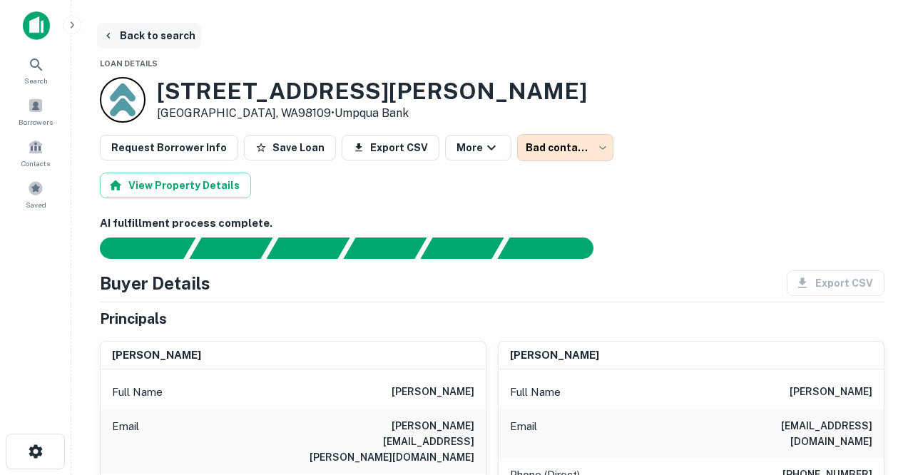
click at [159, 39] on button "Back to search" at bounding box center [149, 36] width 104 height 26
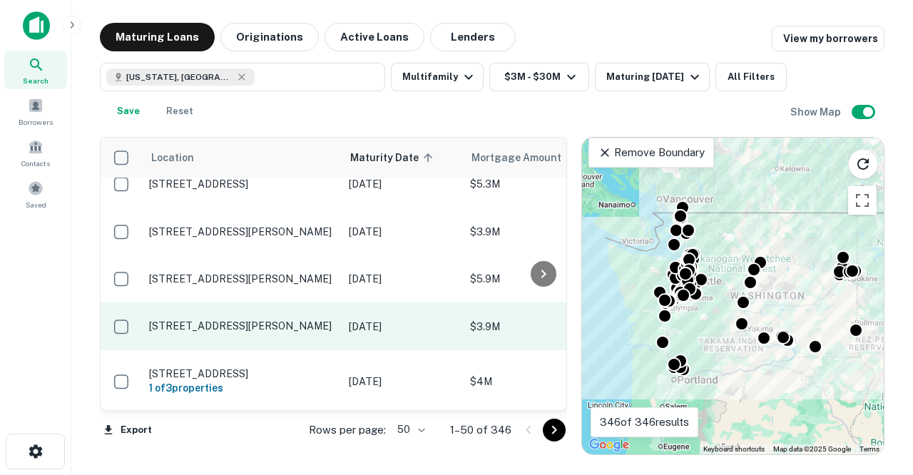
scroll to position [1713, 0]
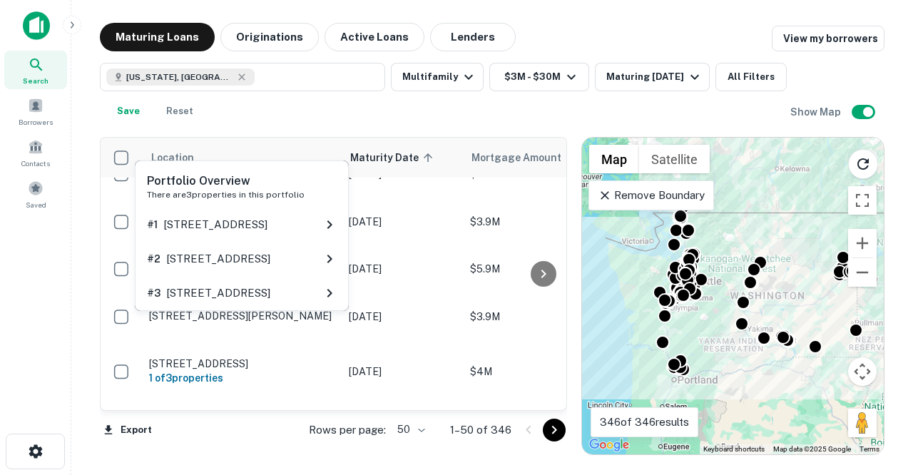
click at [235, 317] on div "Portfolio Overview There are 3 properties in this portfolio # 1 614 NE 86TH ST …" at bounding box center [241, 240] width 217 height 162
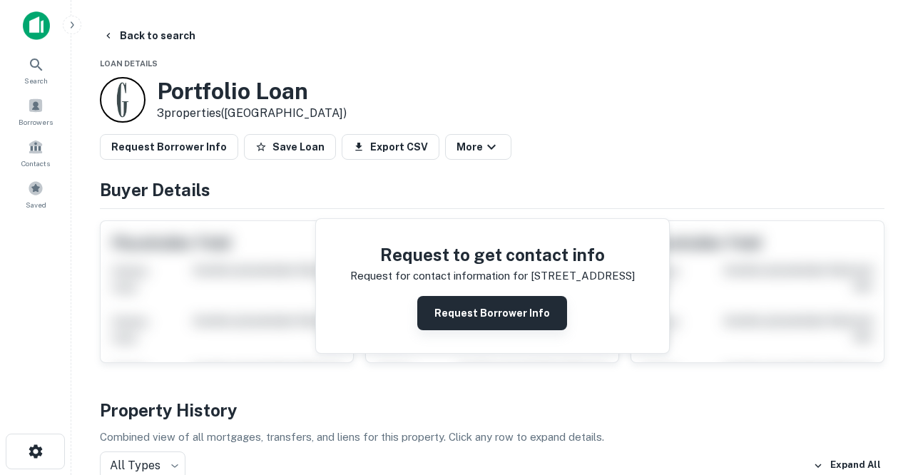
click at [437, 308] on button "Request Borrower Info" at bounding box center [492, 313] width 150 height 34
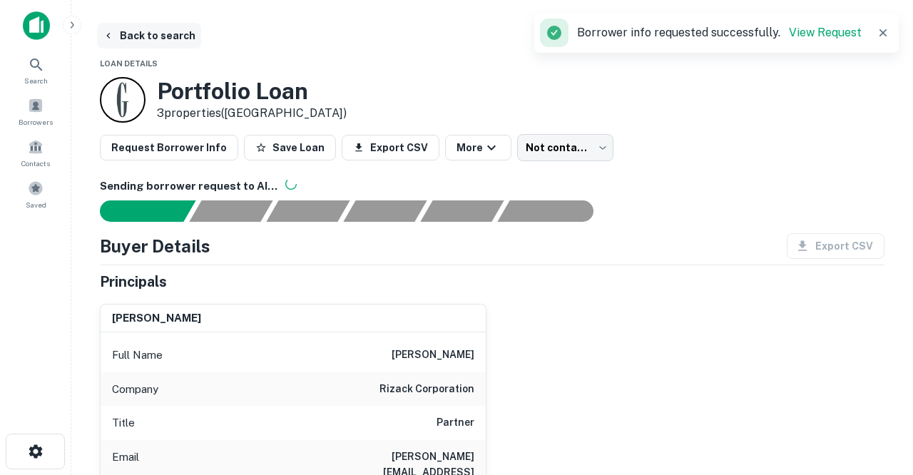
click at [152, 38] on button "Back to search" at bounding box center [149, 36] width 104 height 26
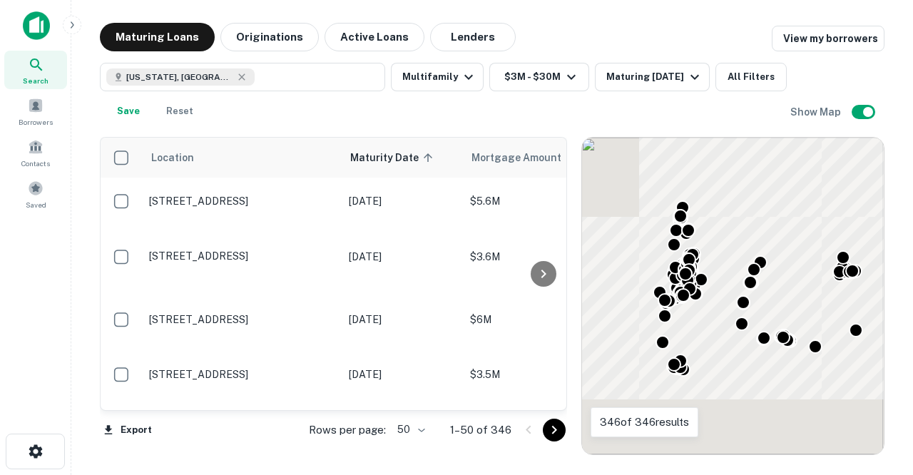
scroll to position [1713, 0]
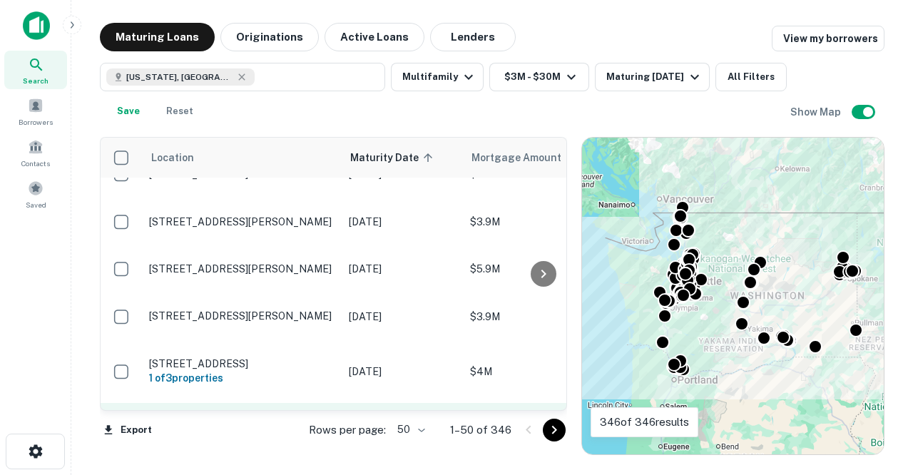
click at [275, 420] on p "[STREET_ADDRESS]" at bounding box center [241, 426] width 185 height 13
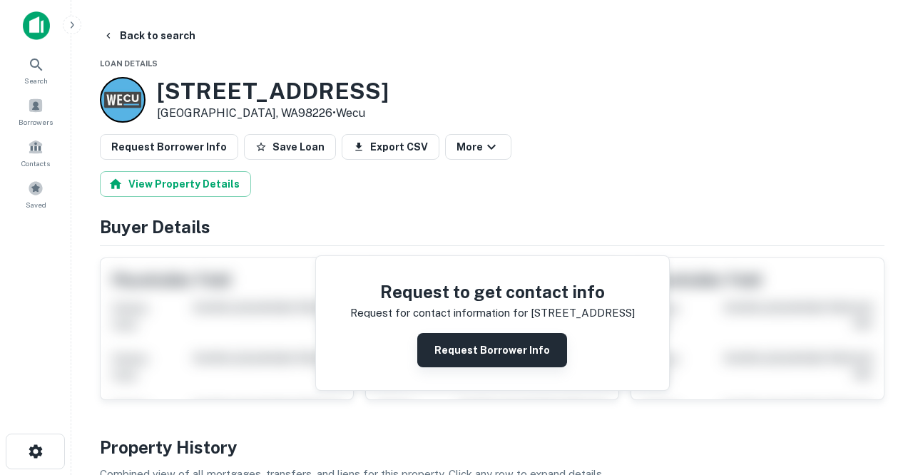
click at [442, 349] on button "Request Borrower Info" at bounding box center [492, 350] width 150 height 34
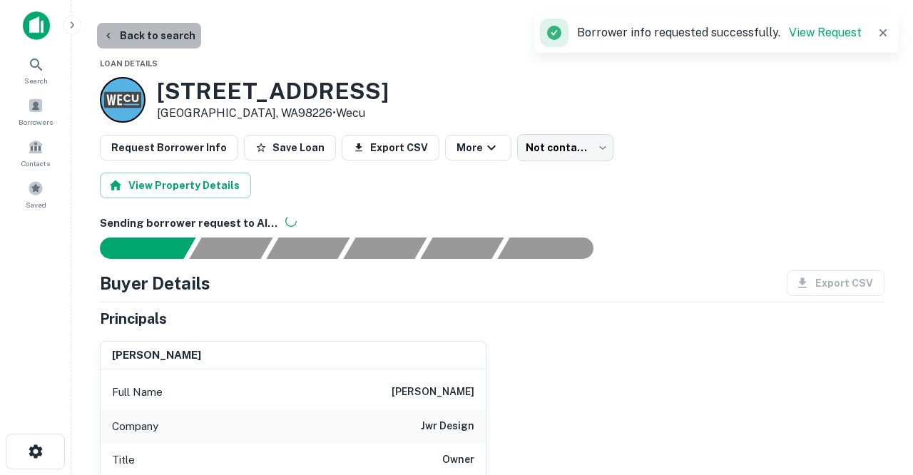
click at [166, 40] on button "Back to search" at bounding box center [149, 36] width 104 height 26
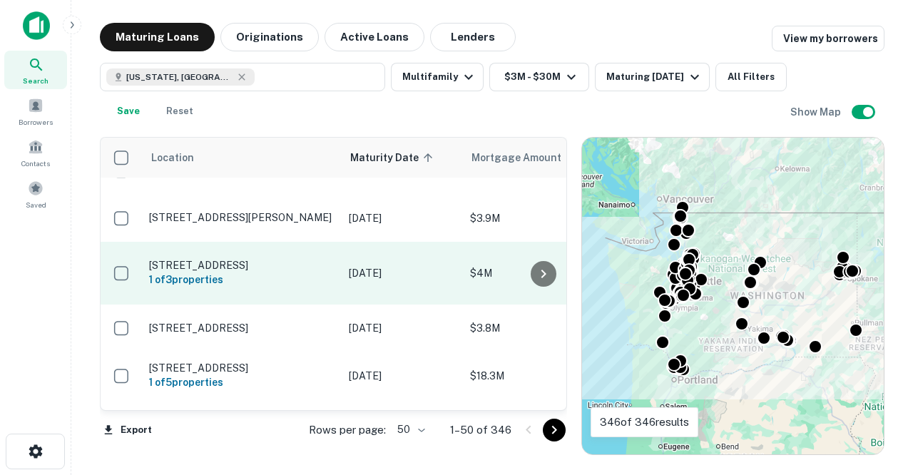
scroll to position [1812, 0]
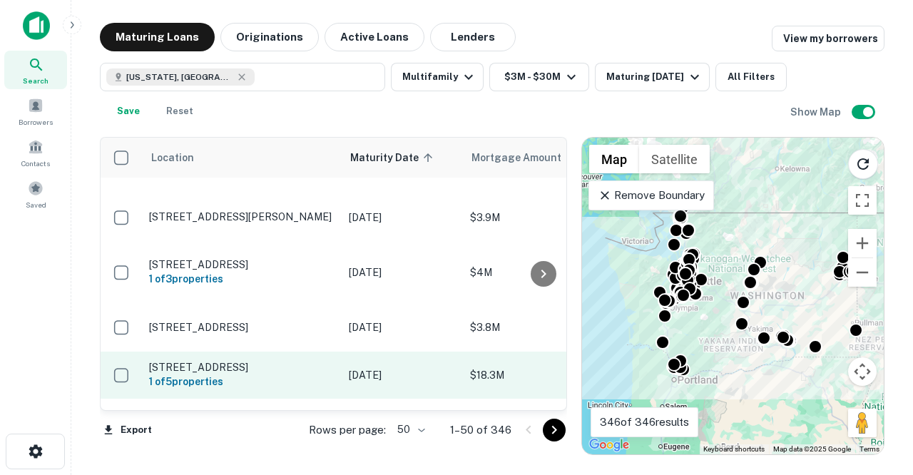
click at [272, 361] on p "[STREET_ADDRESS]" at bounding box center [241, 367] width 185 height 13
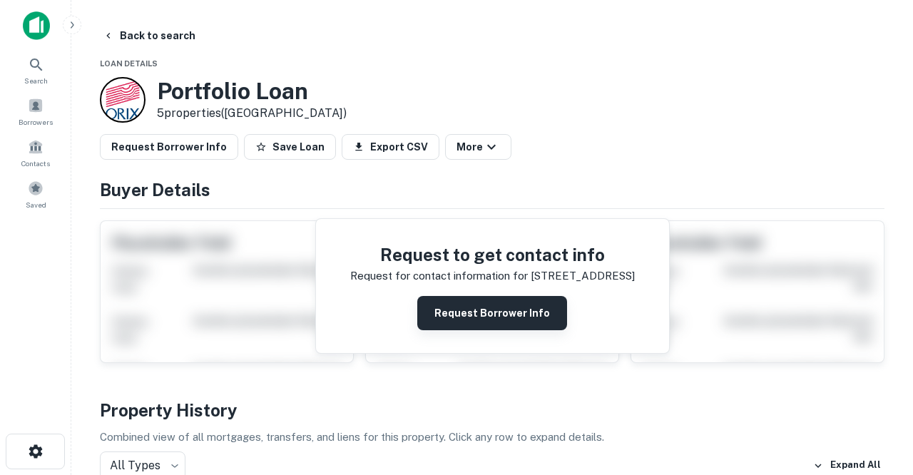
click at [489, 310] on button "Request Borrower Info" at bounding box center [492, 313] width 150 height 34
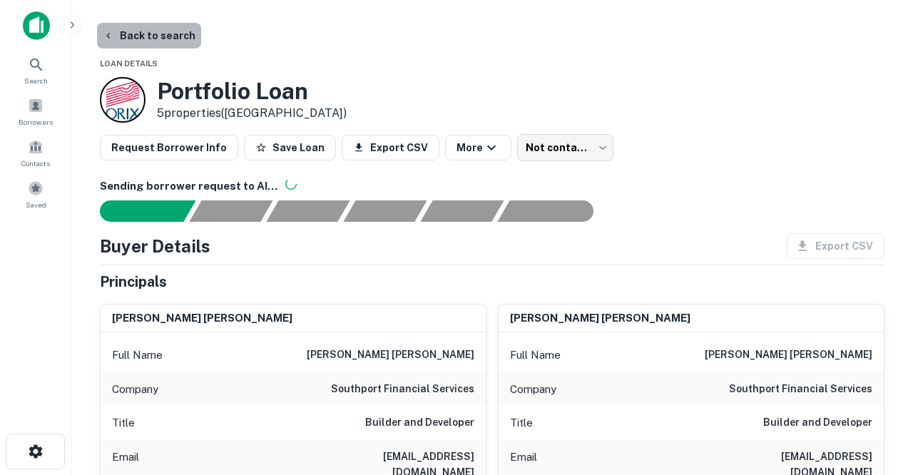
click at [168, 34] on button "Back to search" at bounding box center [149, 36] width 104 height 26
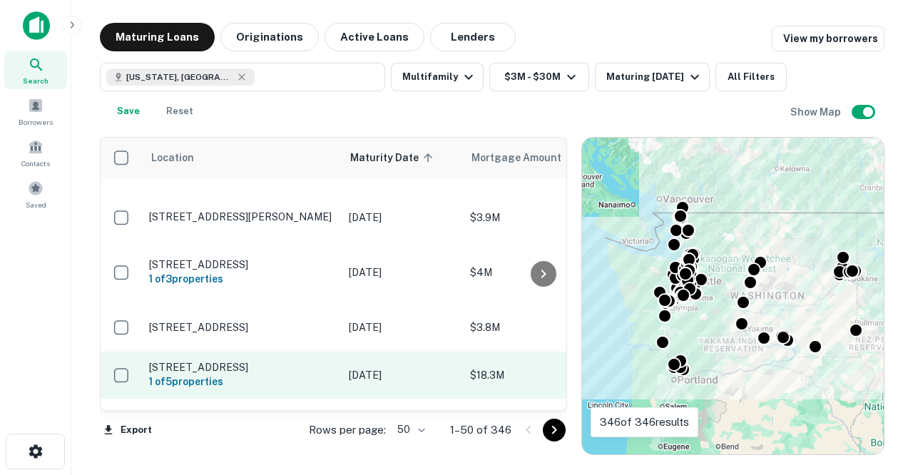
scroll to position [2012, 0]
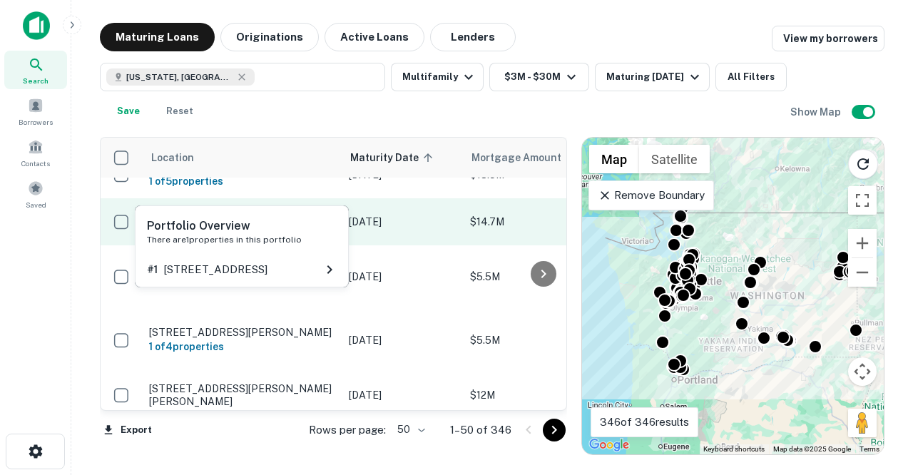
click at [233, 220] on h6 "1 of 1 properties" at bounding box center [241, 228] width 185 height 16
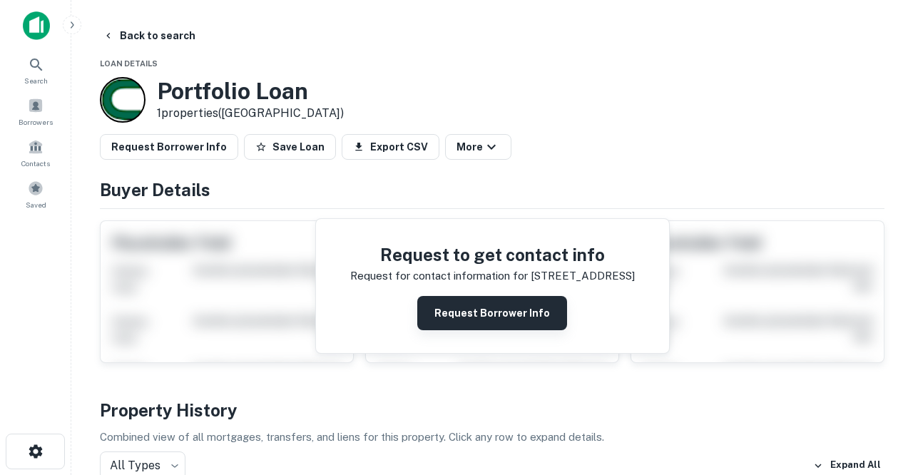
click at [440, 309] on button "Request Borrower Info" at bounding box center [492, 313] width 150 height 34
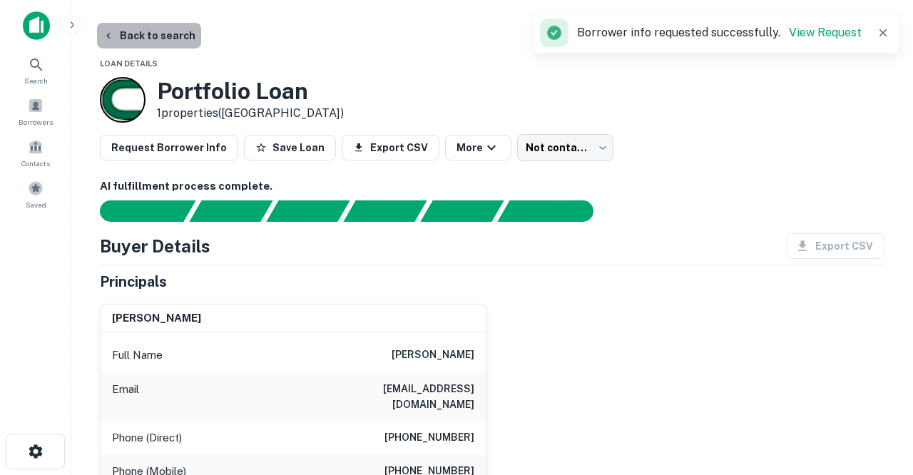
click at [176, 37] on button "Back to search" at bounding box center [149, 36] width 104 height 26
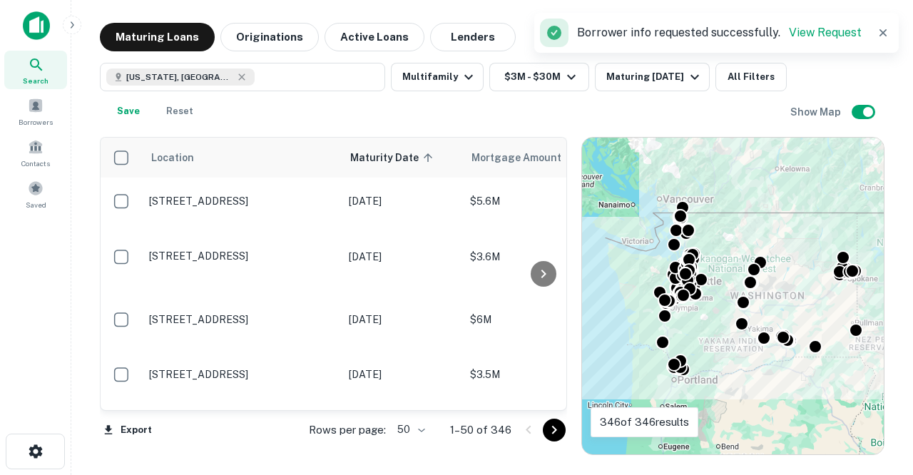
scroll to position [2012, 0]
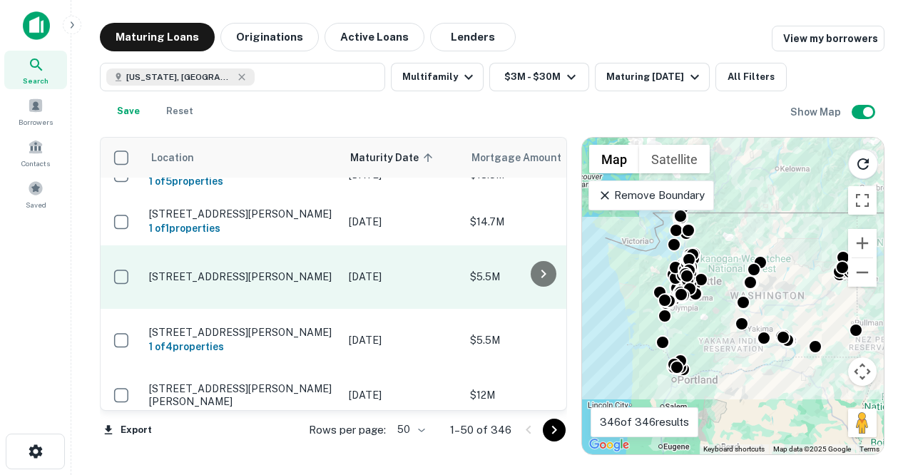
click at [259, 270] on p "[STREET_ADDRESS][PERSON_NAME]" at bounding box center [241, 276] width 185 height 13
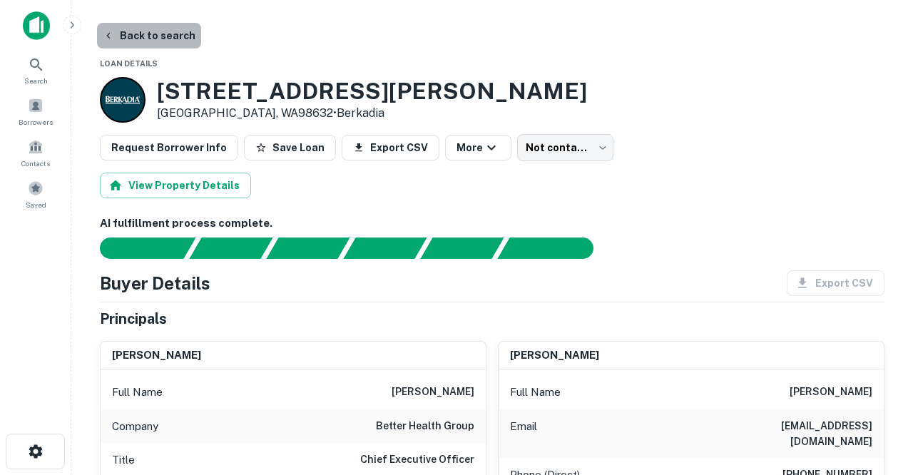
click at [154, 36] on button "Back to search" at bounding box center [149, 36] width 104 height 26
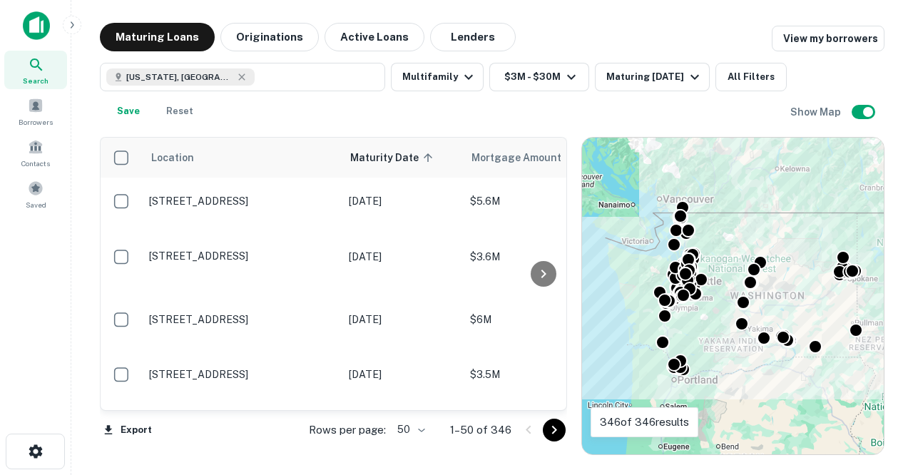
scroll to position [2012, 0]
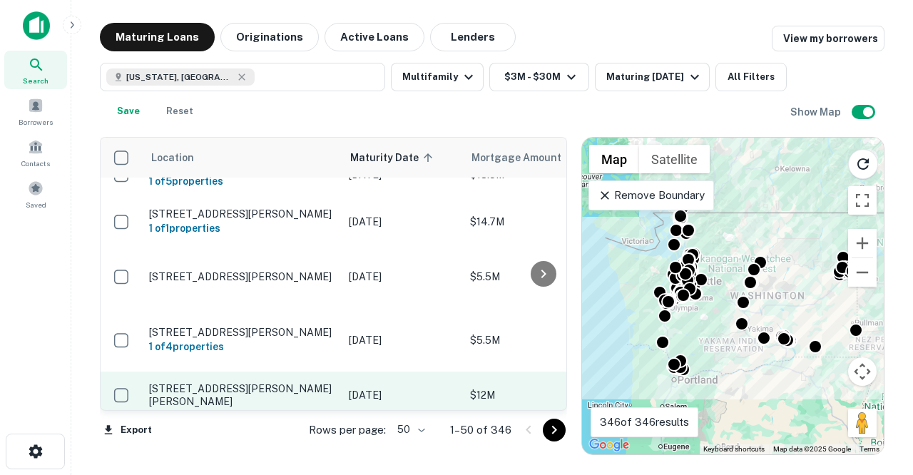
click at [208, 382] on p "[STREET_ADDRESS][PERSON_NAME][PERSON_NAME]" at bounding box center [241, 395] width 185 height 26
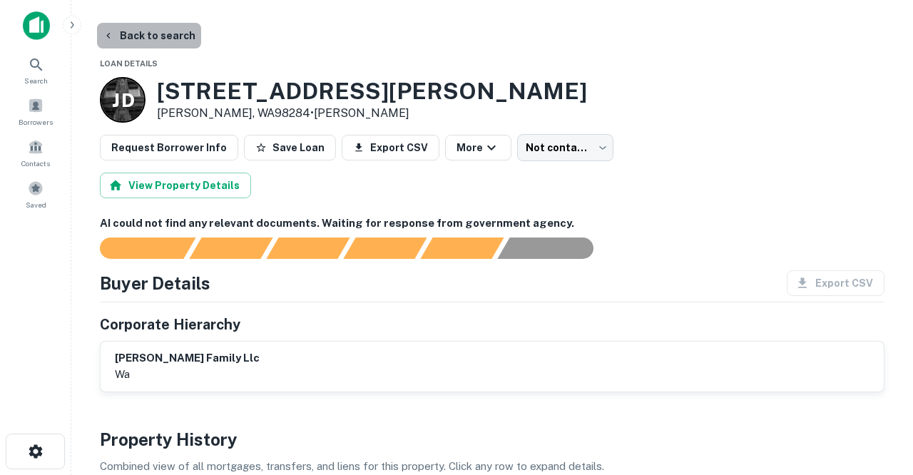
click at [159, 40] on button "Back to search" at bounding box center [149, 36] width 104 height 26
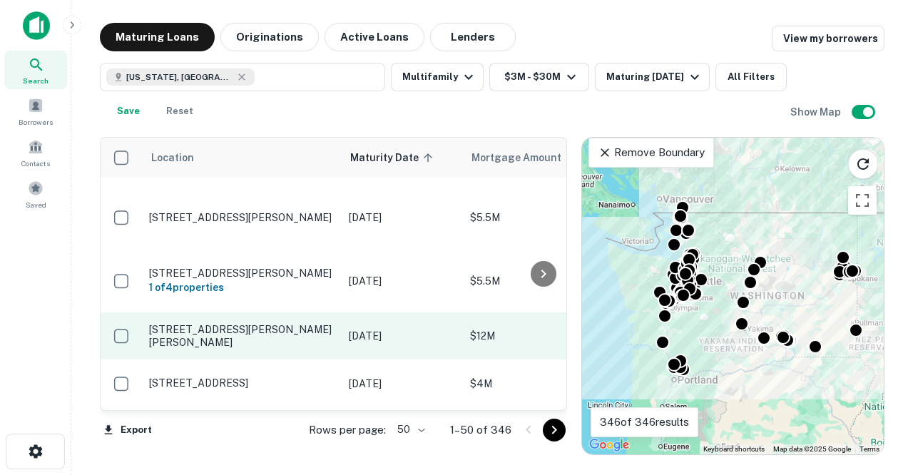
scroll to position [2093, 0]
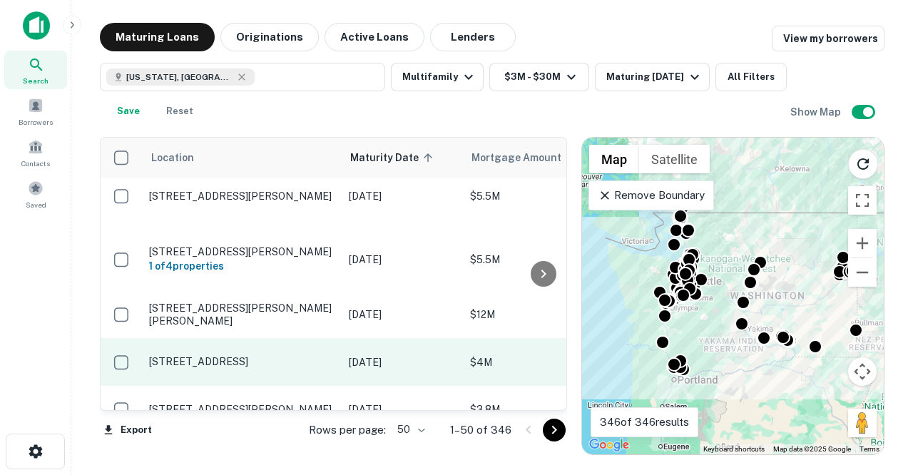
click at [228, 355] on p "[STREET_ADDRESS]" at bounding box center [241, 361] width 185 height 13
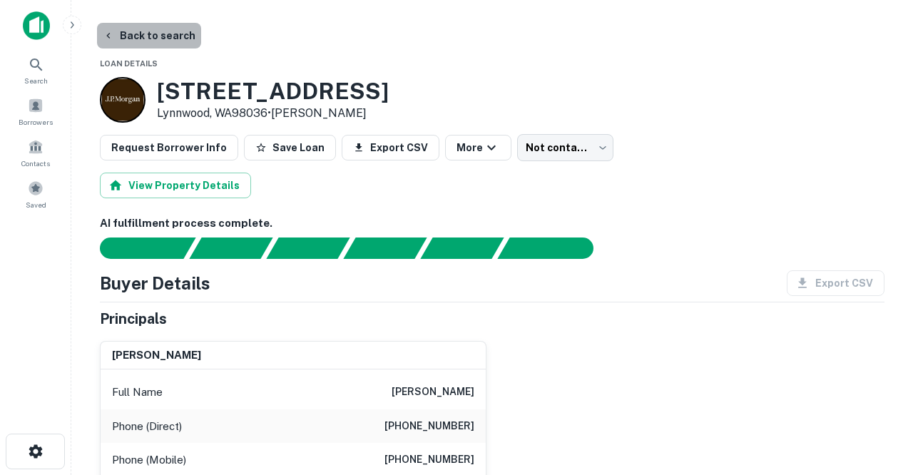
click at [166, 38] on button "Back to search" at bounding box center [149, 36] width 104 height 26
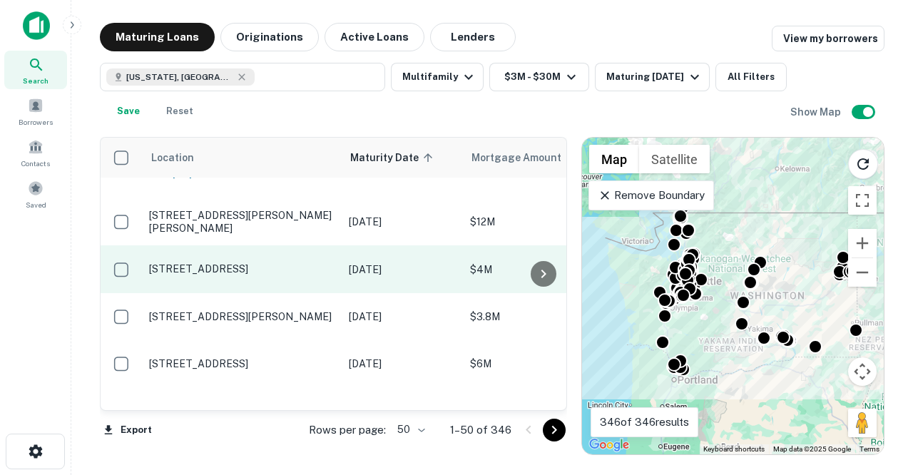
scroll to position [2213, 0]
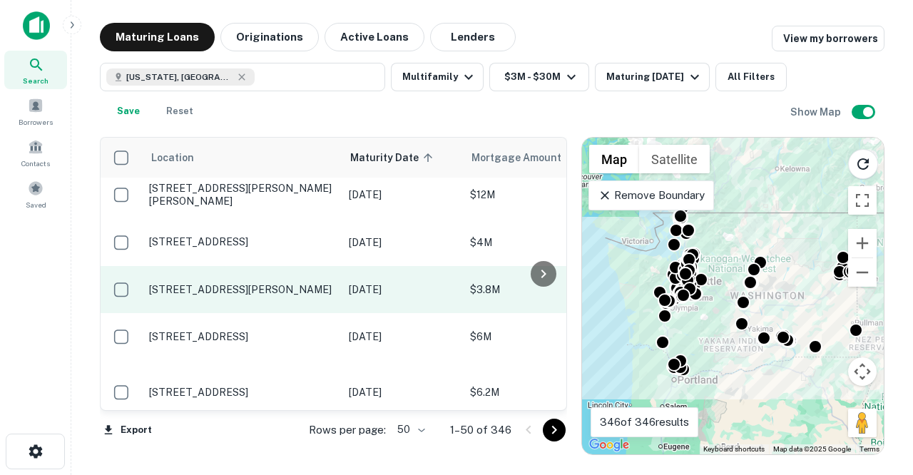
click at [226, 283] on p "[STREET_ADDRESS][PERSON_NAME]" at bounding box center [241, 289] width 185 height 13
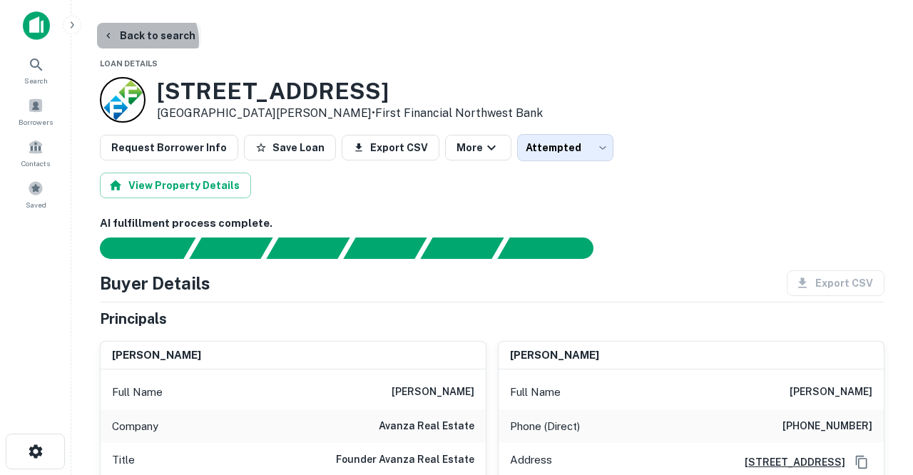
click at [143, 41] on button "Back to search" at bounding box center [149, 36] width 104 height 26
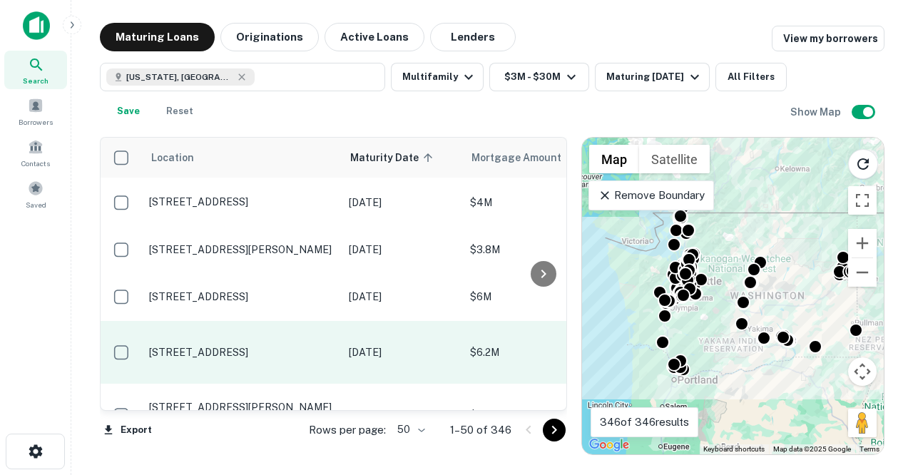
scroll to position [2261, 0]
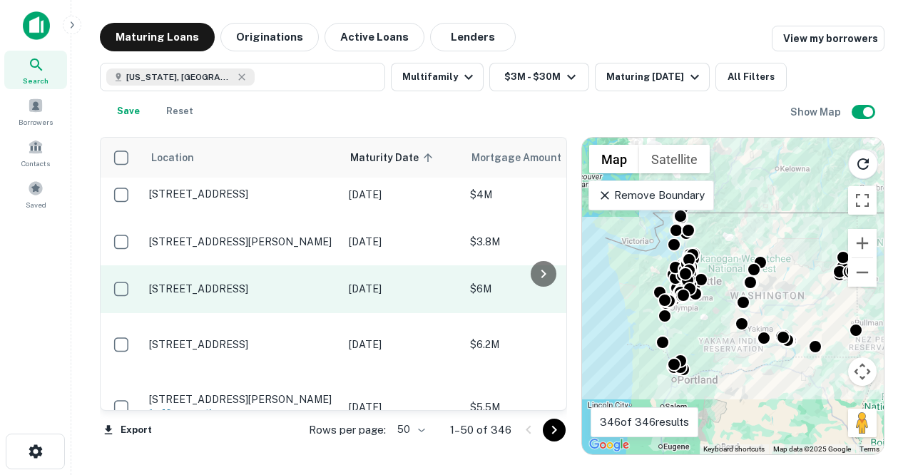
click at [258, 282] on p "[STREET_ADDRESS]" at bounding box center [241, 288] width 185 height 13
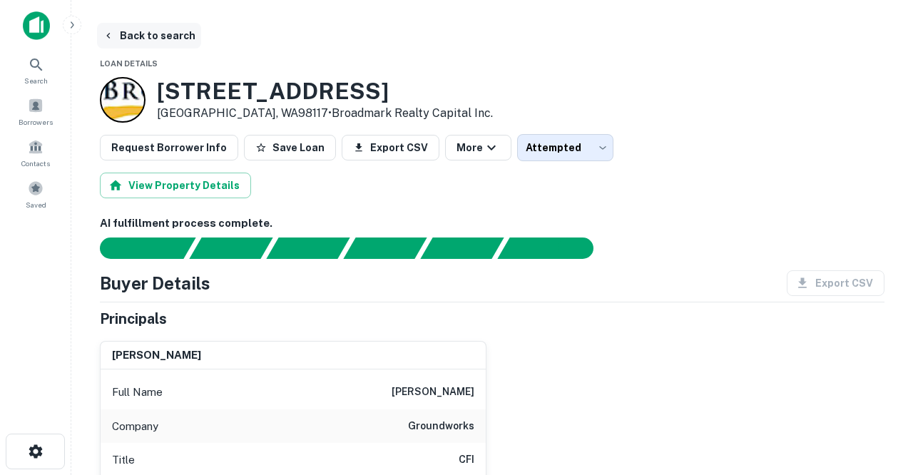
click at [158, 39] on button "Back to search" at bounding box center [149, 36] width 104 height 26
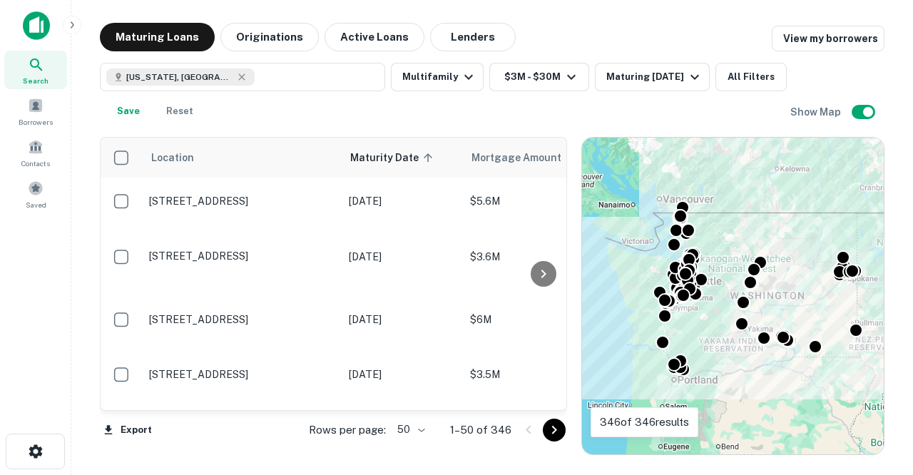
scroll to position [2261, 0]
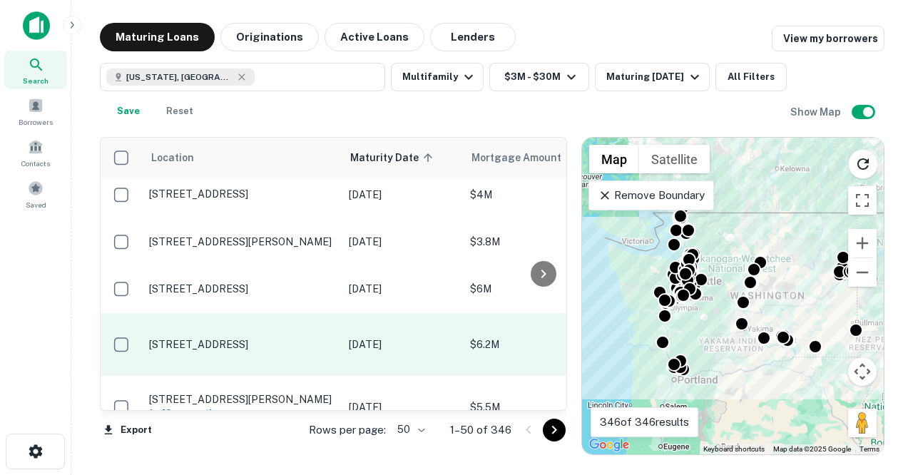
click at [238, 338] on p "[STREET_ADDRESS]" at bounding box center [241, 344] width 185 height 13
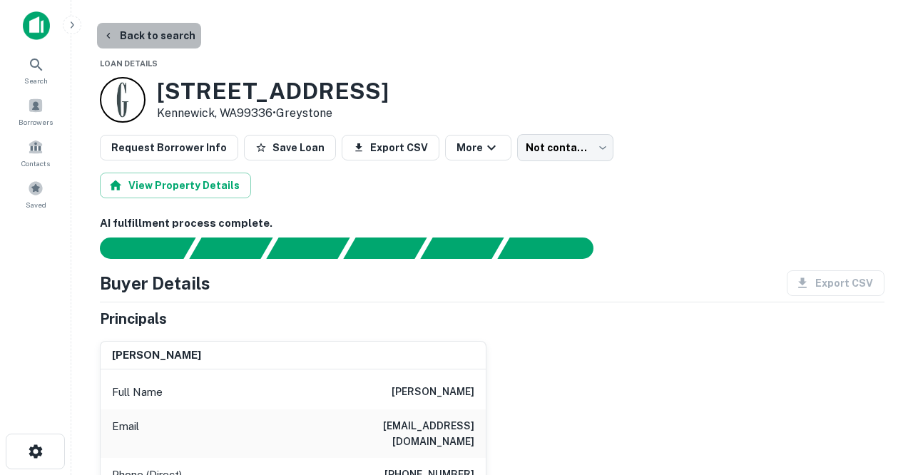
click at [165, 33] on button "Back to search" at bounding box center [149, 36] width 104 height 26
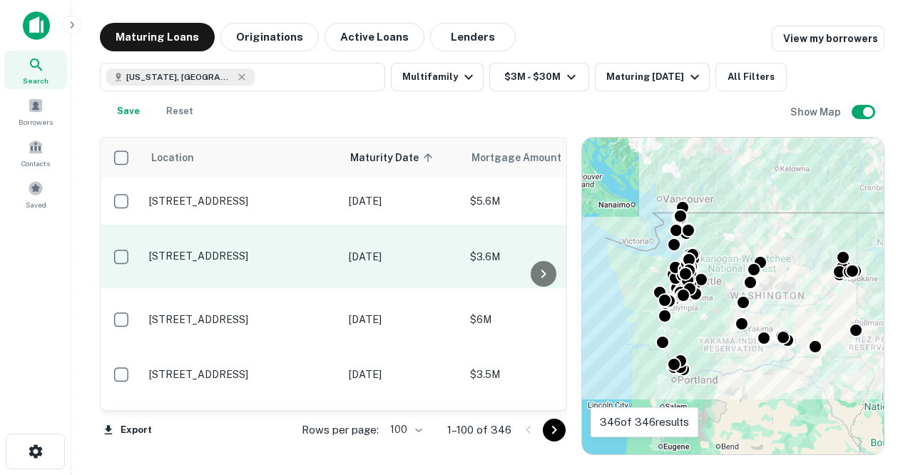
click at [239, 258] on p "[STREET_ADDRESS]" at bounding box center [241, 256] width 185 height 13
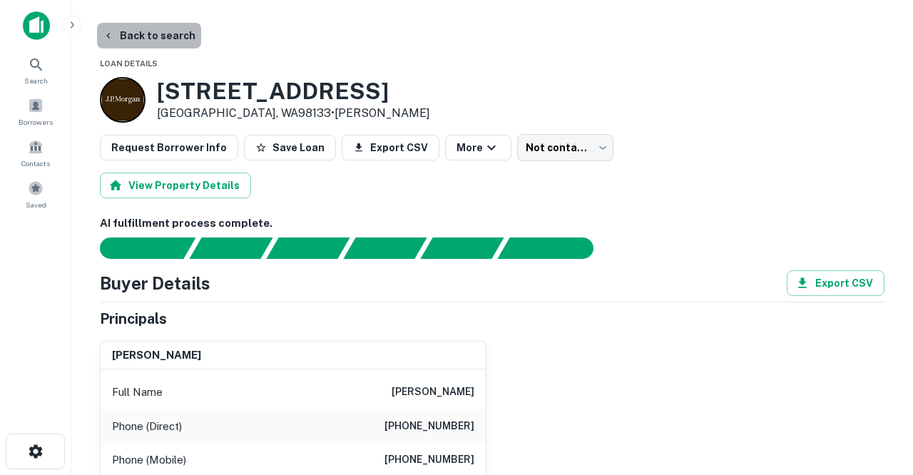
click at [177, 36] on button "Back to search" at bounding box center [149, 36] width 104 height 26
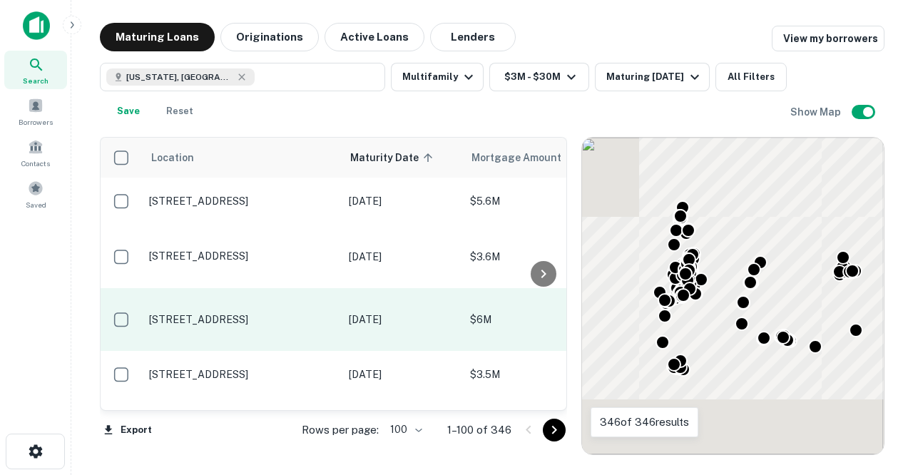
click at [270, 324] on p "[STREET_ADDRESS]" at bounding box center [241, 319] width 185 height 13
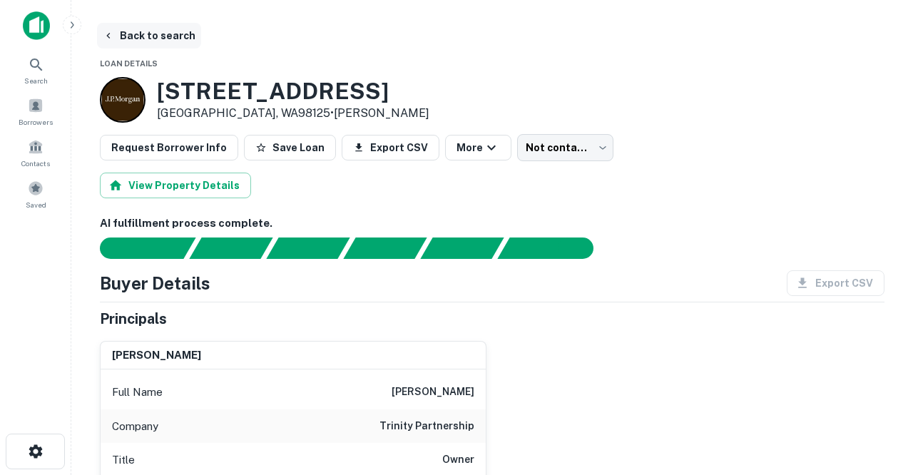
click at [153, 35] on button "Back to search" at bounding box center [149, 36] width 104 height 26
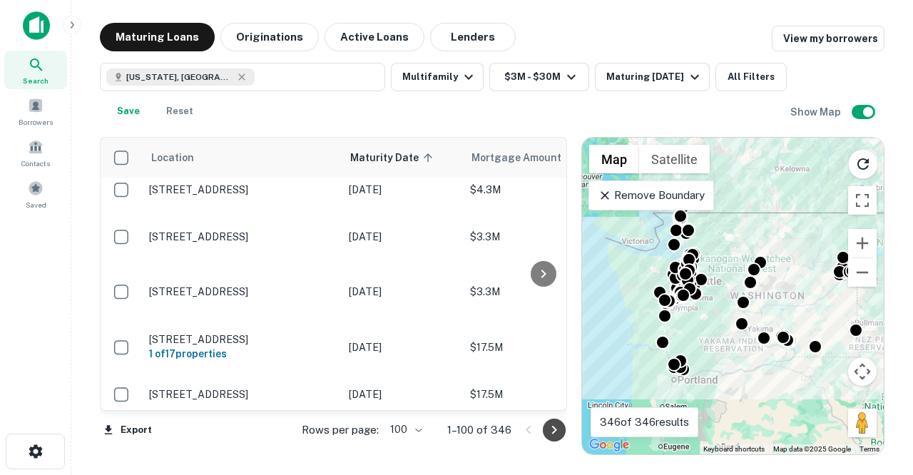
click at [552, 429] on icon "Go to next page" at bounding box center [554, 430] width 17 height 17
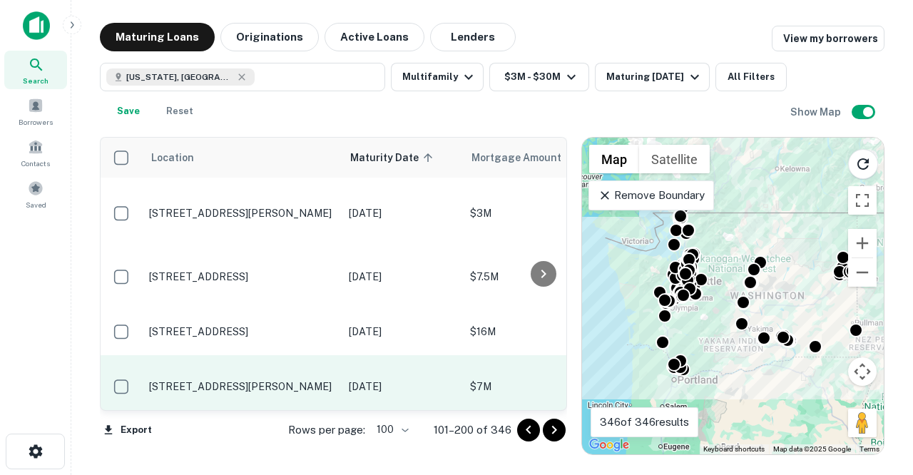
click at [254, 380] on p "12109 Woodinville Dr Bothell, WA98011" at bounding box center [241, 386] width 185 height 13
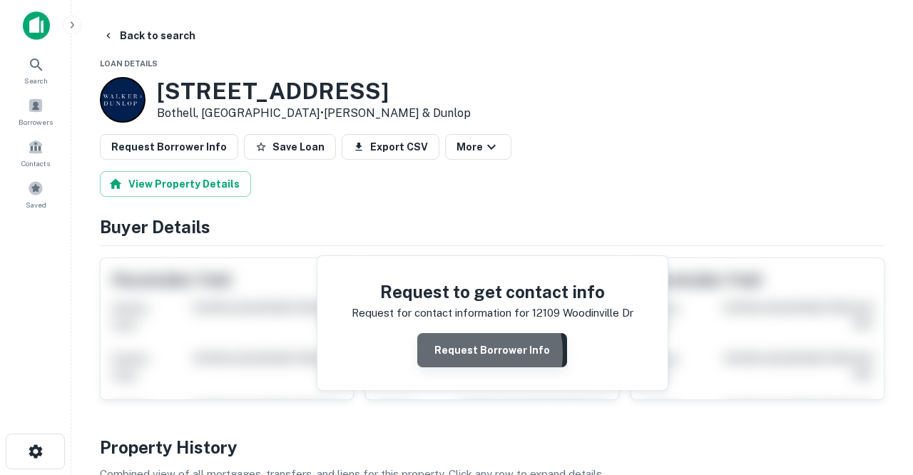
click at [457, 352] on button "Request Borrower Info" at bounding box center [492, 350] width 150 height 34
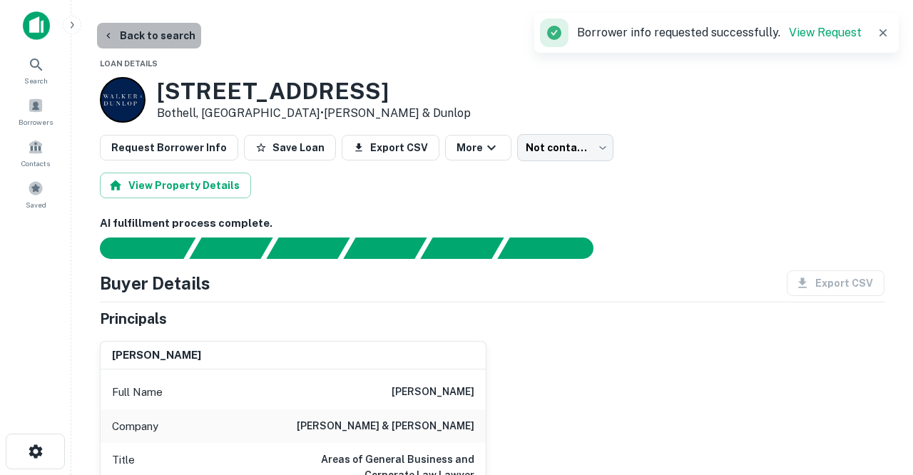
click at [165, 34] on button "Back to search" at bounding box center [149, 36] width 104 height 26
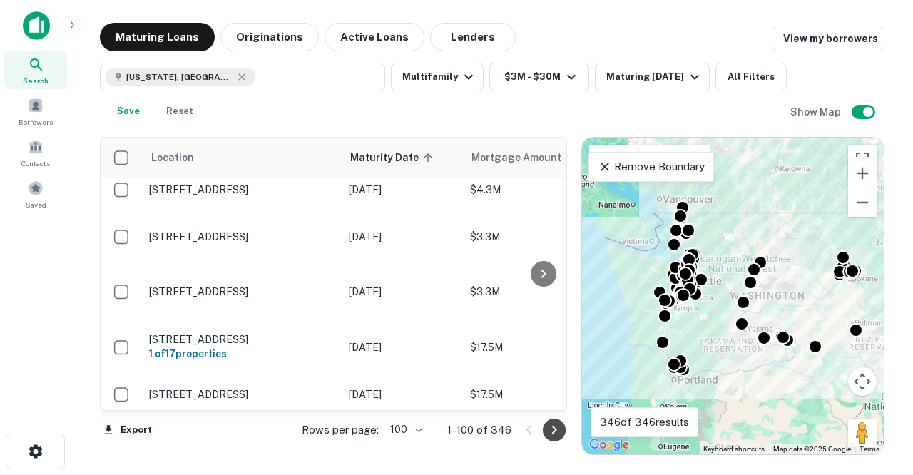
click at [552, 428] on icon "Go to next page" at bounding box center [554, 430] width 17 height 17
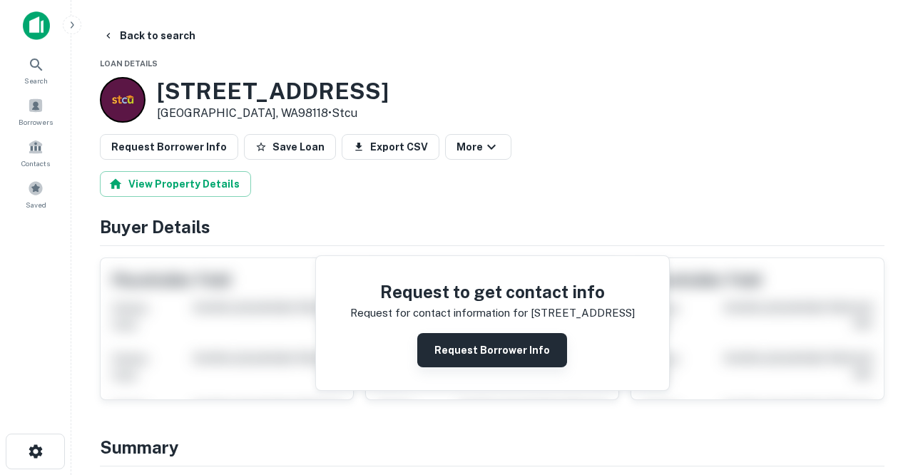
click at [443, 336] on button "Request Borrower Info" at bounding box center [492, 350] width 150 height 34
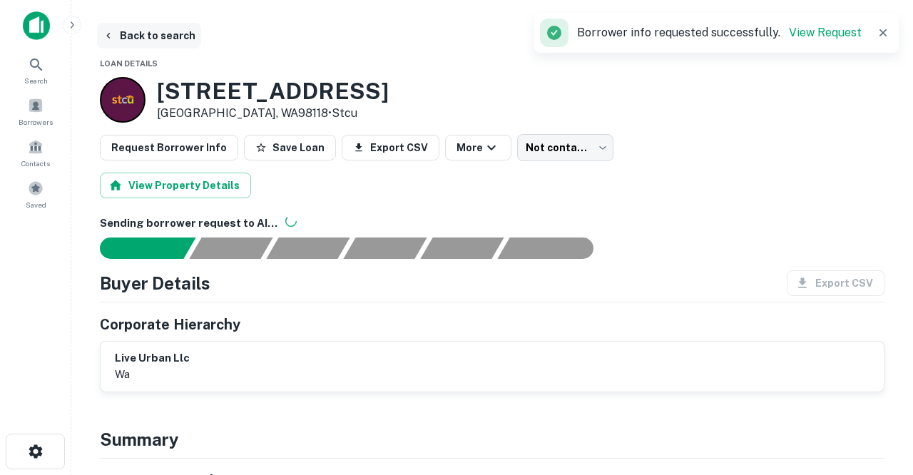
click at [173, 38] on button "Back to search" at bounding box center [149, 36] width 104 height 26
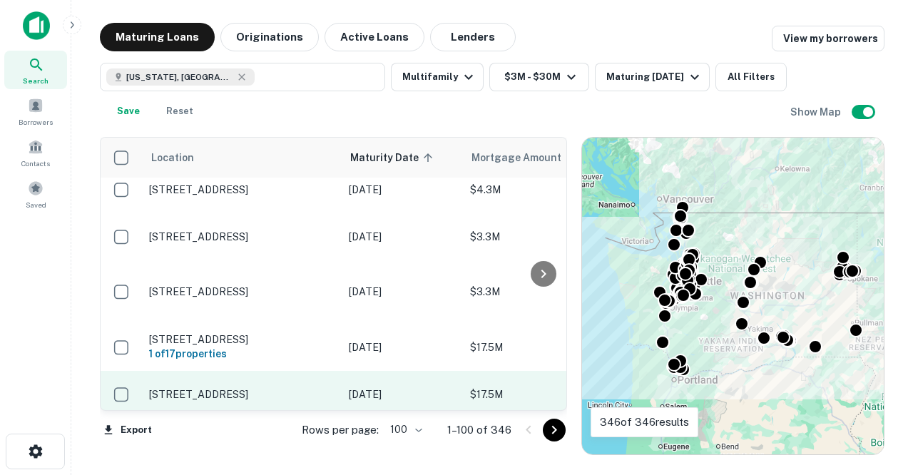
scroll to position [4812, 0]
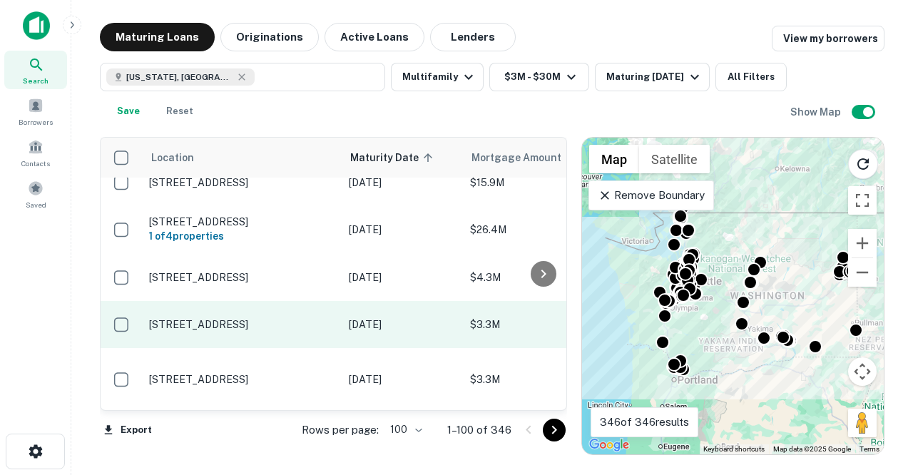
click at [295, 301] on td "[STREET_ADDRESS]" at bounding box center [242, 324] width 200 height 47
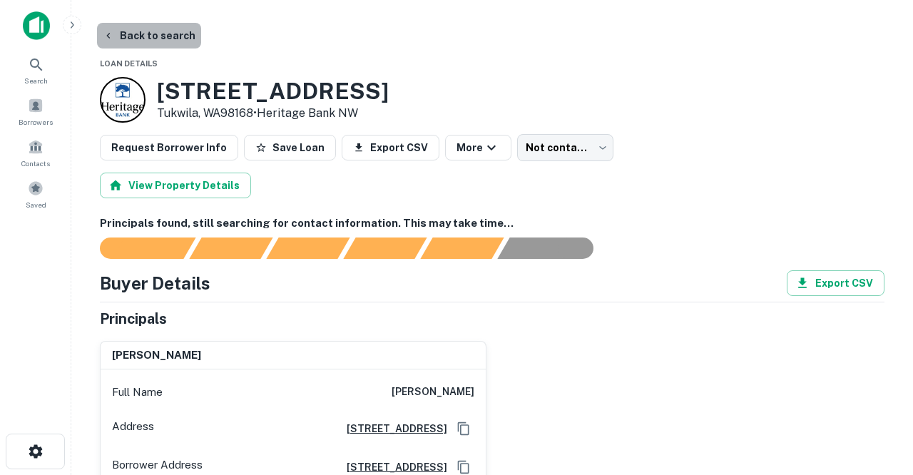
click at [166, 32] on button "Back to search" at bounding box center [149, 36] width 104 height 26
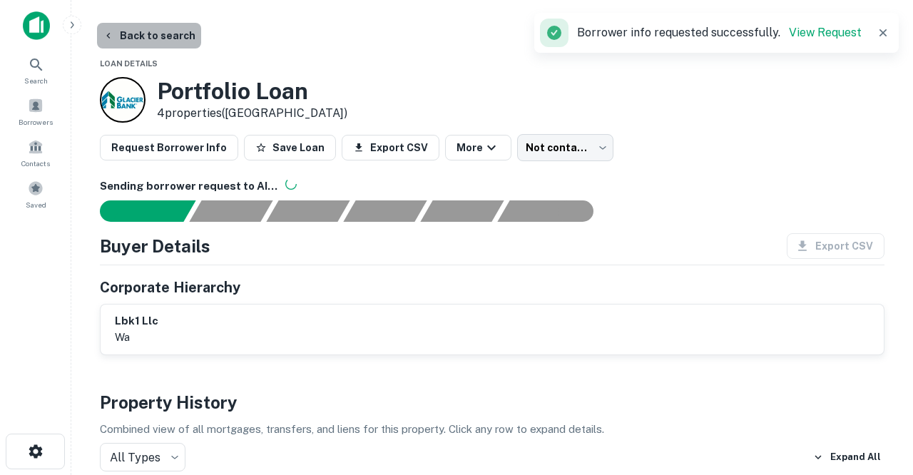
click at [163, 39] on button "Back to search" at bounding box center [149, 36] width 104 height 26
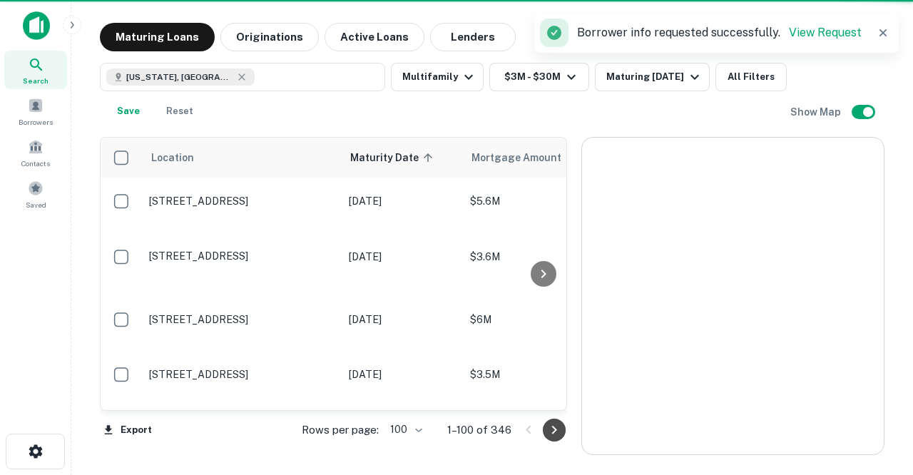
click at [549, 427] on icon "Go to next page" at bounding box center [554, 430] width 17 height 17
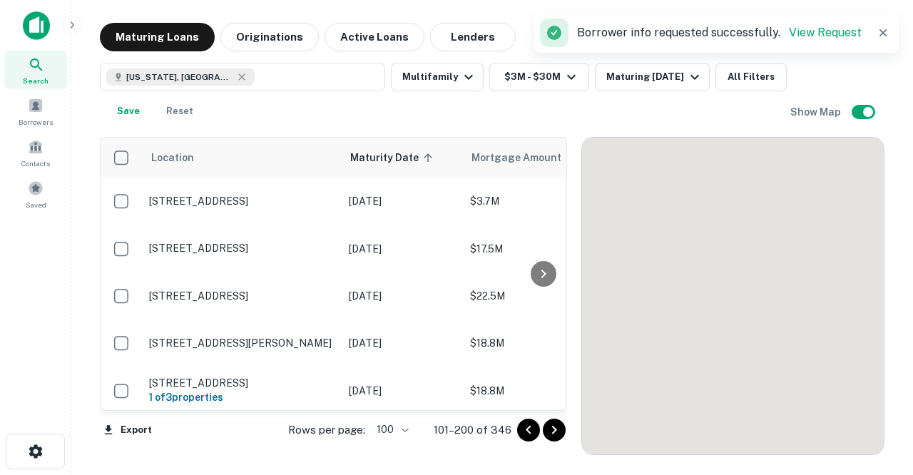
click at [549, 427] on icon "Go to next page" at bounding box center [554, 430] width 17 height 17
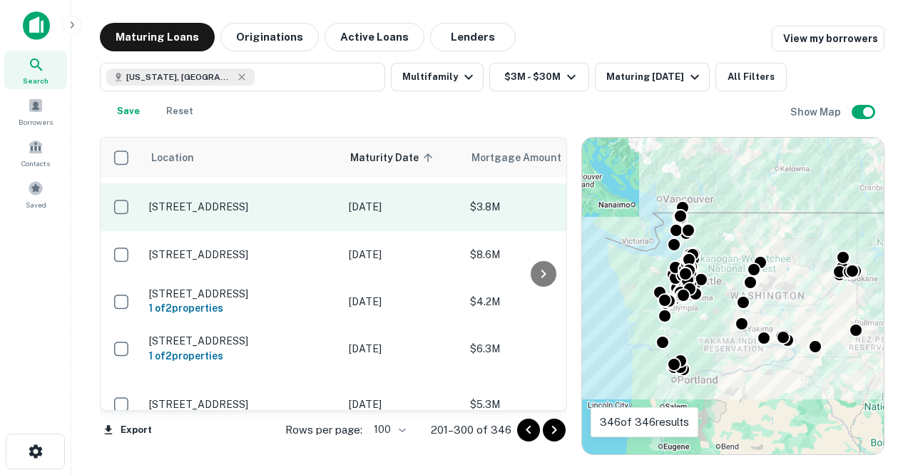
scroll to position [440, 0]
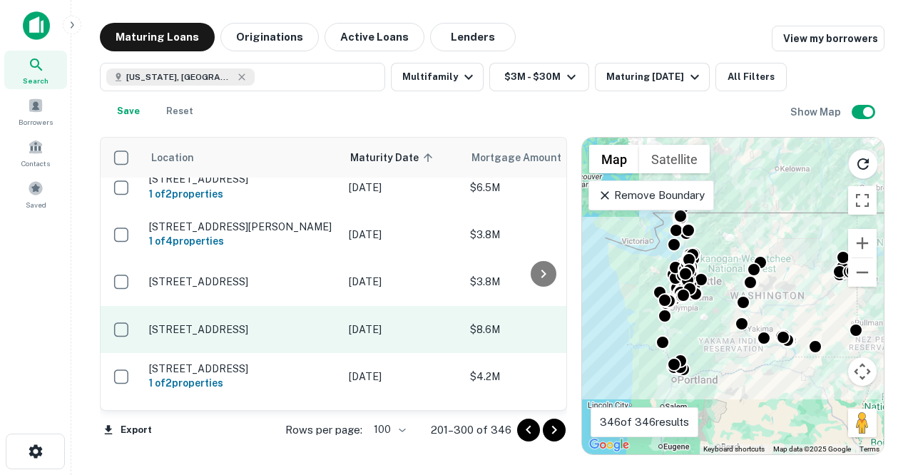
click at [247, 329] on p "1412 Sw 312th St Federal Way, WA98023" at bounding box center [241, 329] width 185 height 13
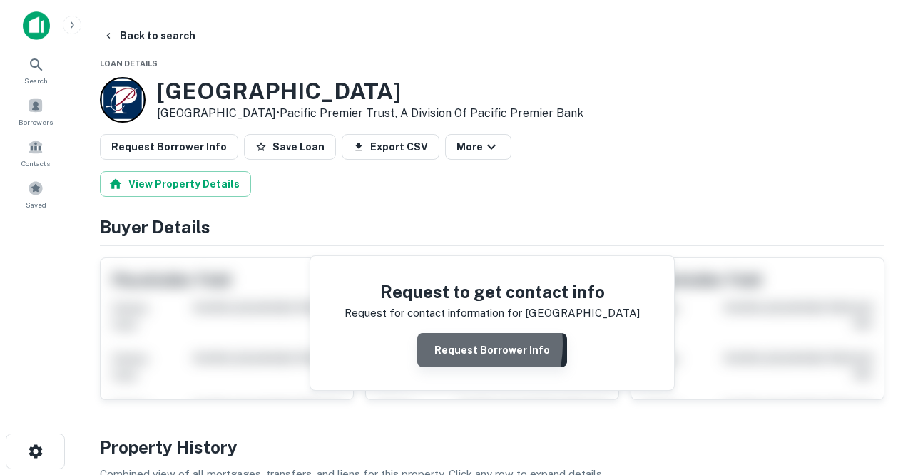
click at [452, 344] on button "Request Borrower Info" at bounding box center [492, 350] width 150 height 34
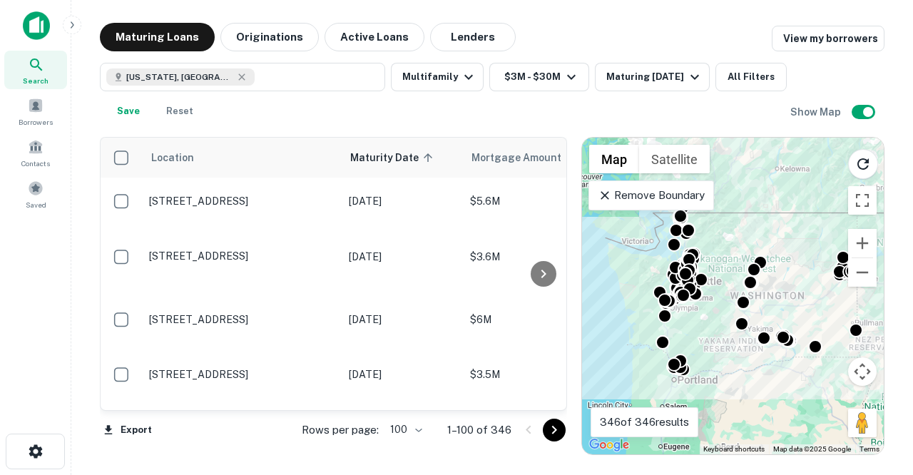
scroll to position [1258, 0]
